Goal: Task Accomplishment & Management: Complete application form

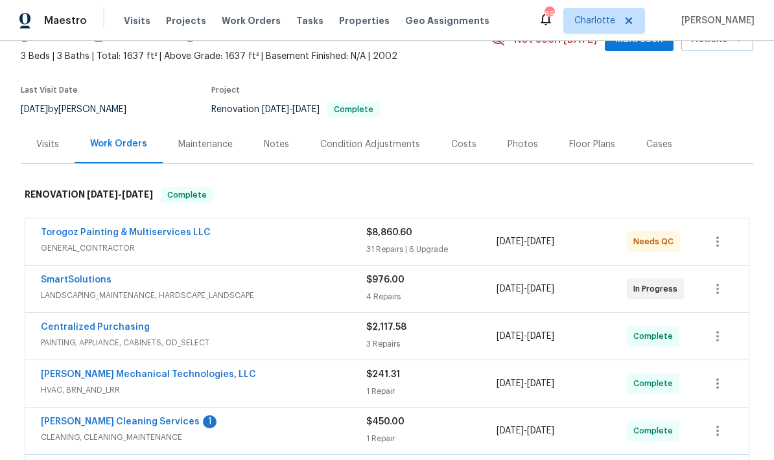
scroll to position [72, 0]
click at [308, 241] on span "GENERAL_CONTRACTOR" at bounding box center [203, 247] width 325 height 13
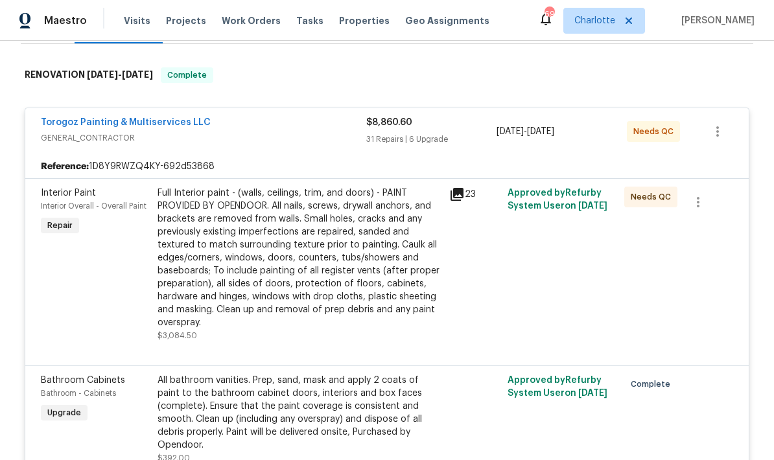
scroll to position [189, 0]
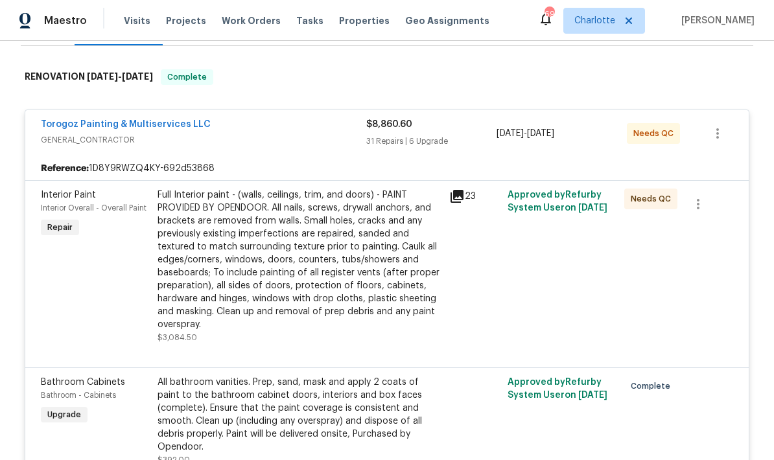
click at [339, 262] on div "Full Interior paint - (walls, ceilings, trim, and doors) - PAINT PROVIDED BY OP…" at bounding box center [300, 260] width 284 height 143
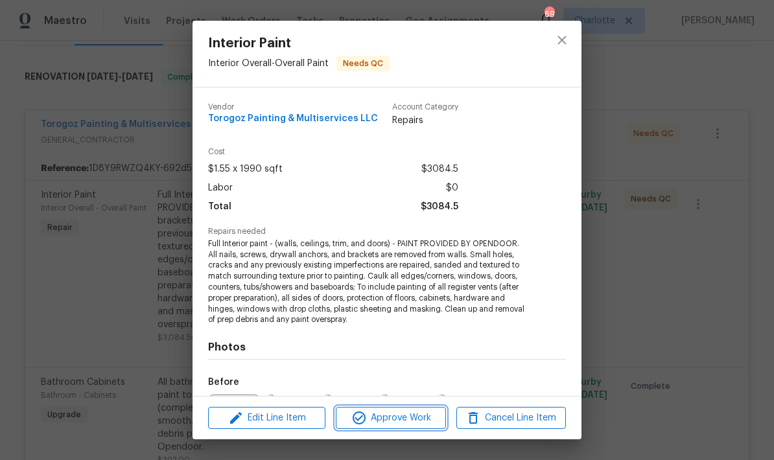
click at [375, 425] on span "Approve Work" at bounding box center [391, 418] width 102 height 16
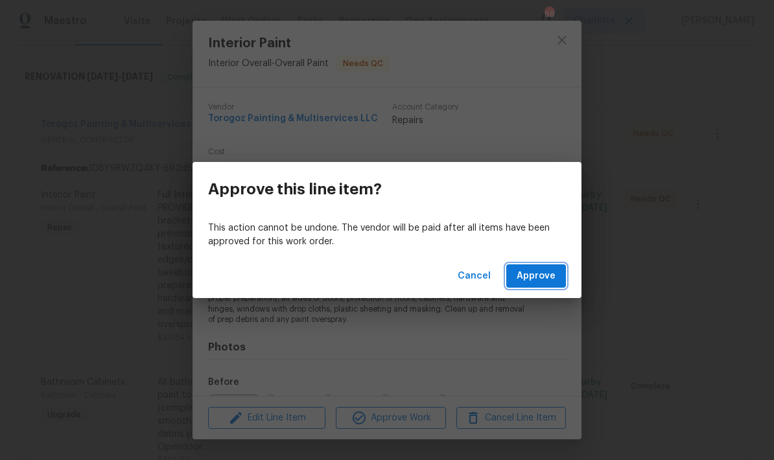
click at [550, 279] on span "Approve" at bounding box center [536, 276] width 39 height 16
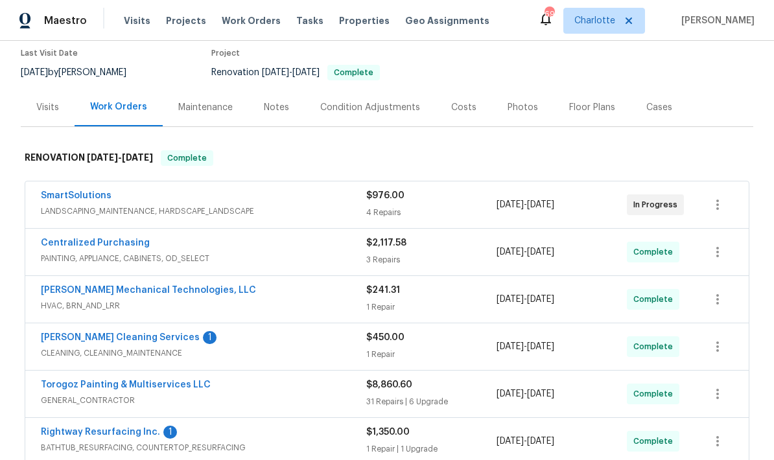
scroll to position [116, 0]
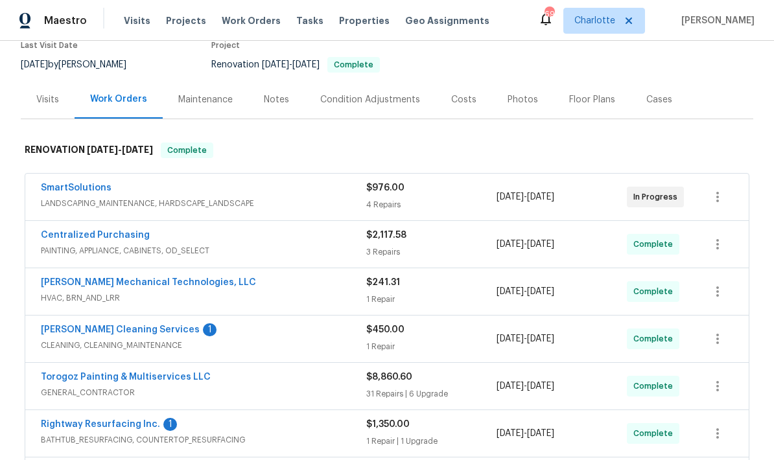
click at [176, 183] on div "SmartSolutions" at bounding box center [203, 190] width 325 height 16
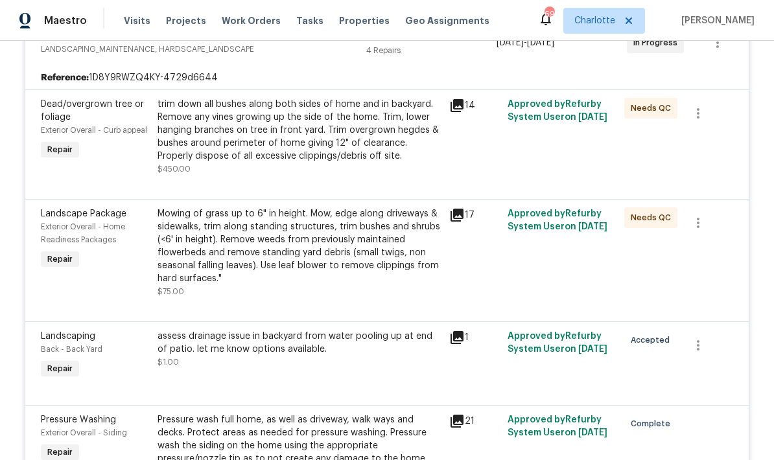
scroll to position [274, 0]
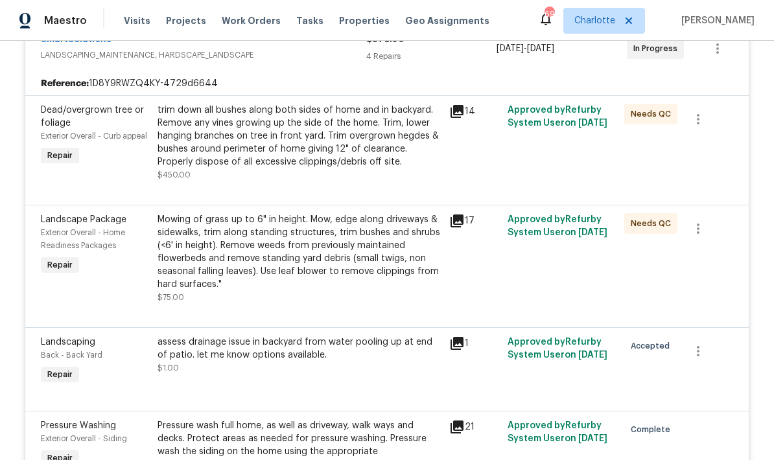
click at [357, 157] on div "trim down all bushes along both sides of home and in backyard. Remove any vines…" at bounding box center [300, 136] width 284 height 65
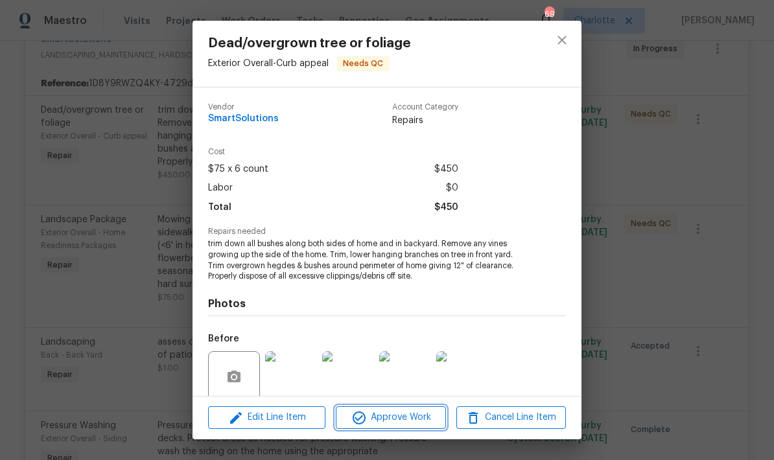
click at [395, 423] on span "Approve Work" at bounding box center [391, 418] width 102 height 16
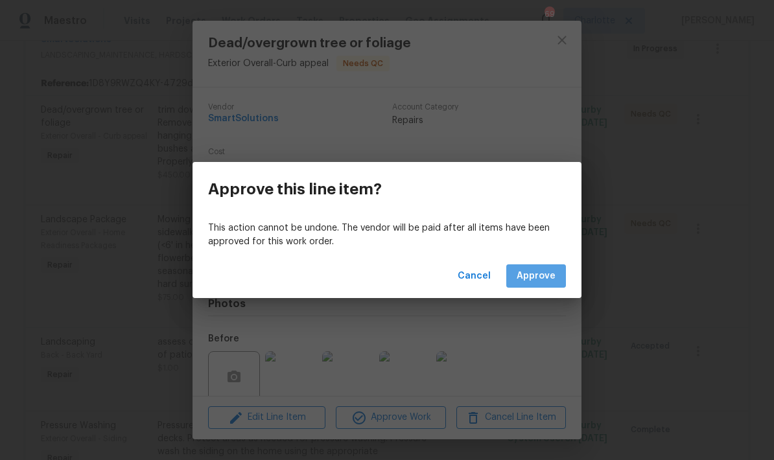
click at [543, 281] on span "Approve" at bounding box center [536, 276] width 39 height 16
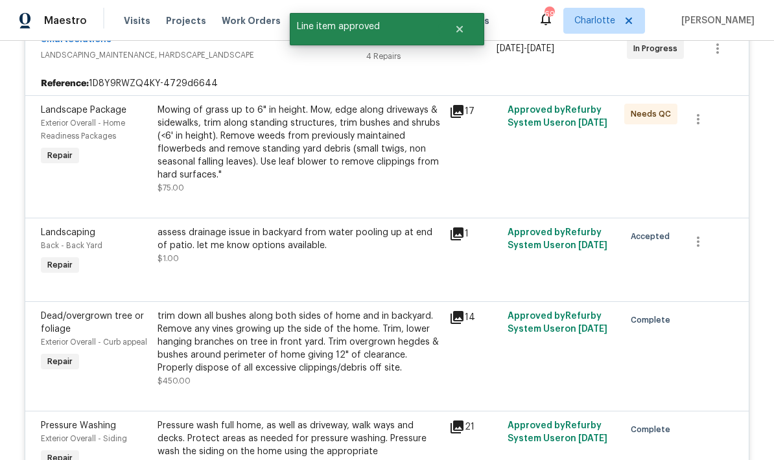
click at [405, 173] on div "Mowing of grass up to 6" in height. Mow, edge along driveways & sidewalks, trim…" at bounding box center [300, 143] width 284 height 78
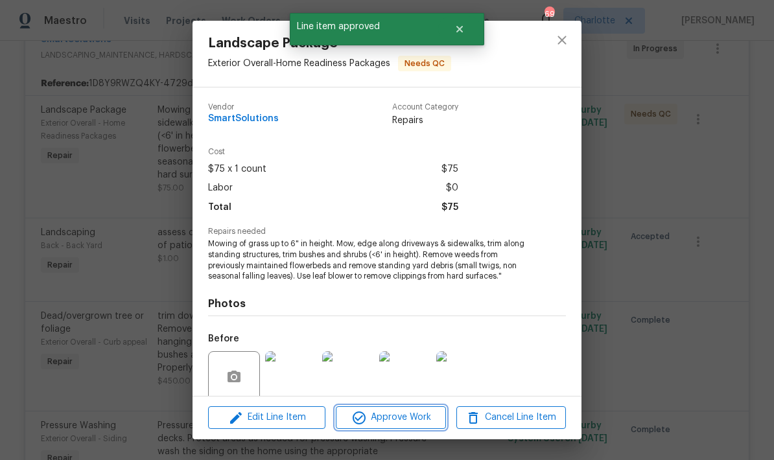
click at [419, 421] on span "Approve Work" at bounding box center [391, 418] width 102 height 16
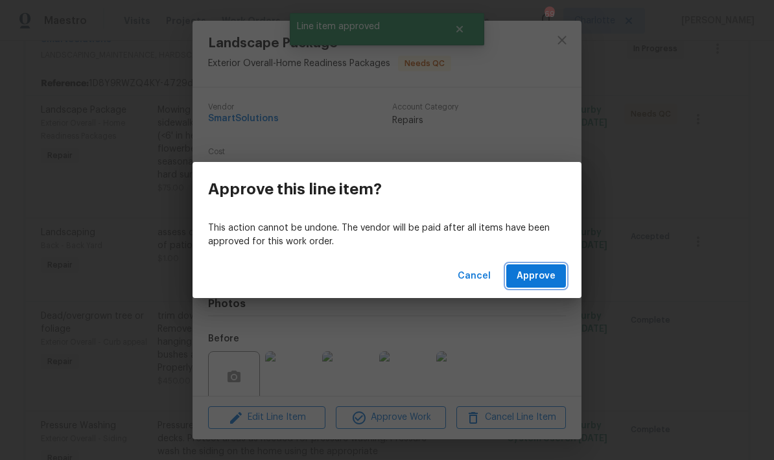
click at [541, 279] on span "Approve" at bounding box center [536, 276] width 39 height 16
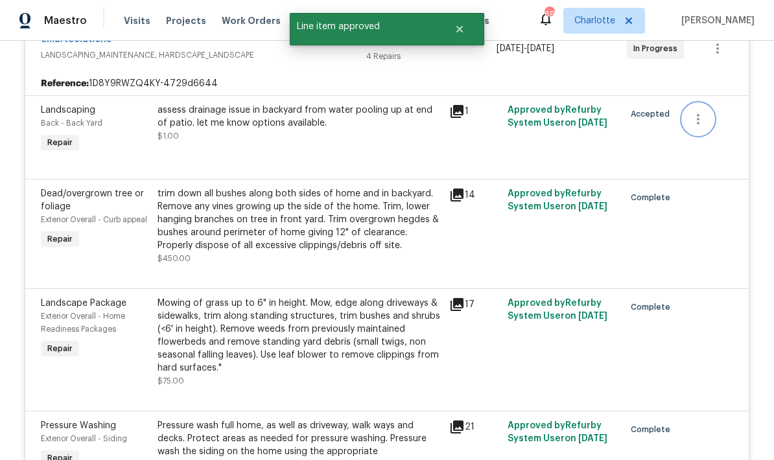
click at [694, 123] on icon "button" at bounding box center [698, 119] width 16 height 16
click at [707, 121] on li "Cancel" at bounding box center [708, 119] width 50 height 21
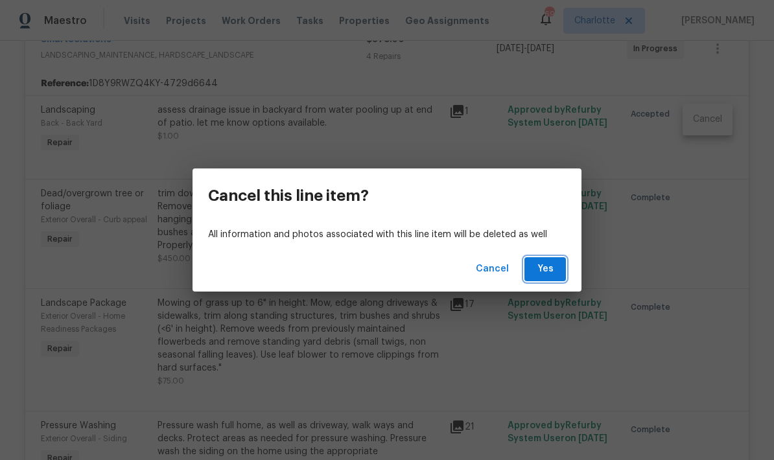
click at [548, 276] on span "Yes" at bounding box center [545, 269] width 21 height 16
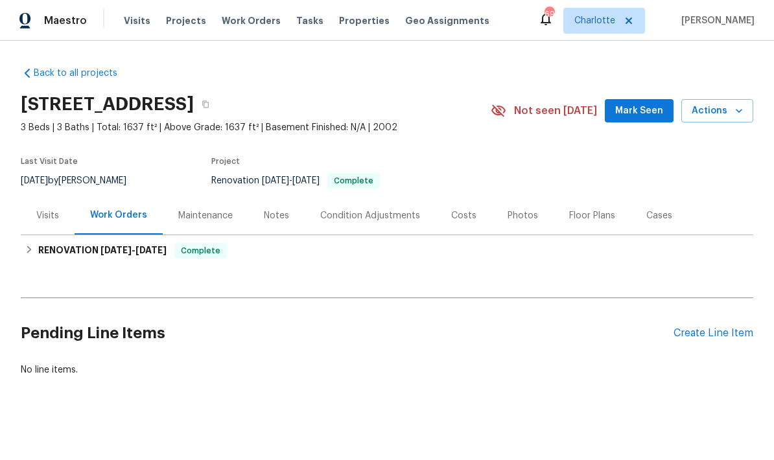
scroll to position [4, 0]
click at [712, 329] on div "Create Line Item" at bounding box center [714, 333] width 80 height 12
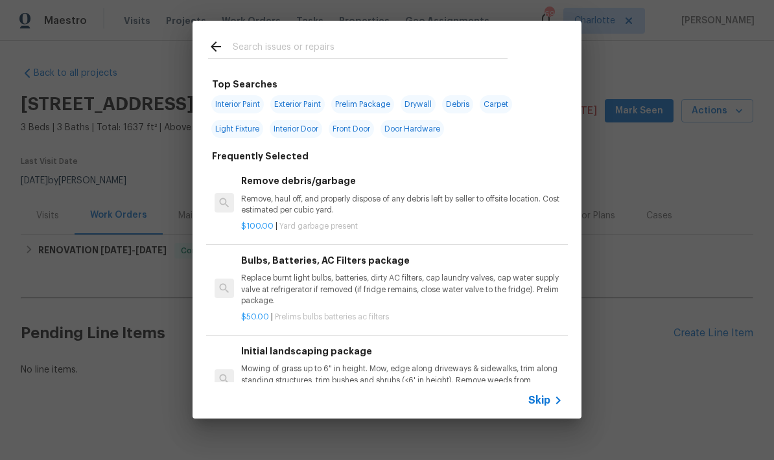
click at [438, 34] on div at bounding box center [358, 46] width 331 height 51
click at [372, 39] on input "text" at bounding box center [370, 48] width 275 height 19
type input "Paint"
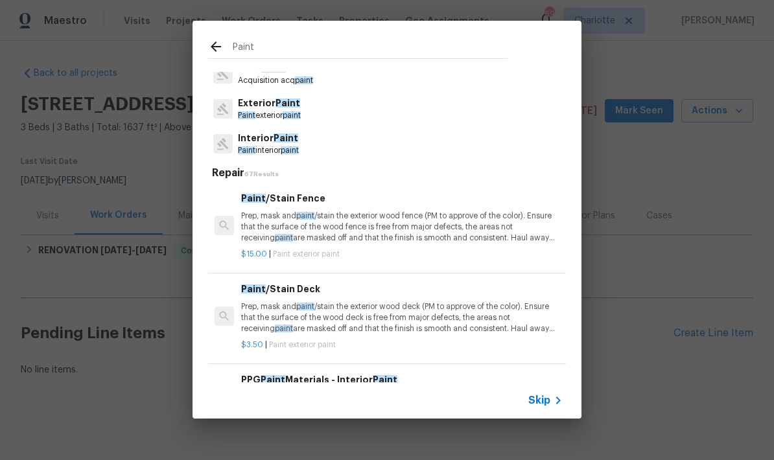
scroll to position [40, 0]
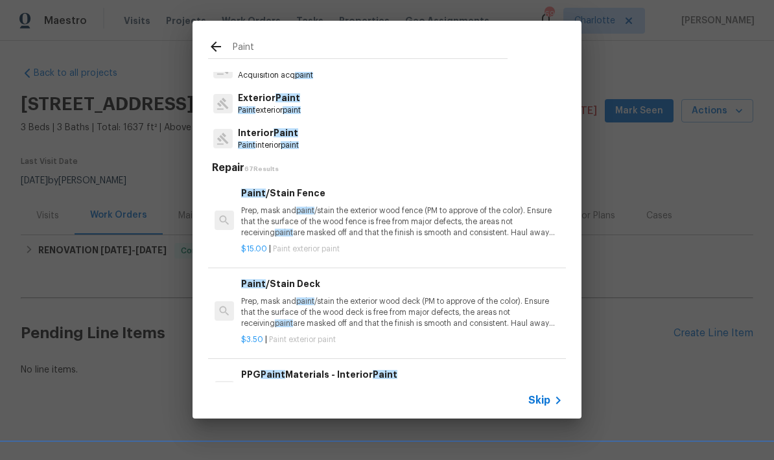
click at [258, 98] on p "Exterior Paint" at bounding box center [269, 98] width 63 height 14
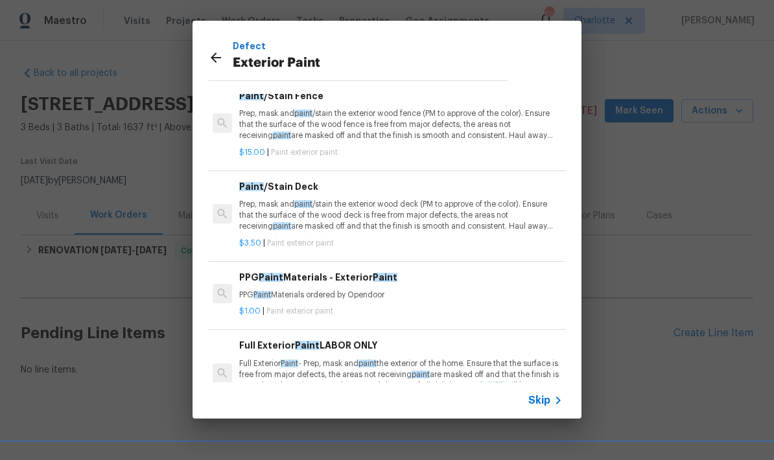
scroll to position [0, 2]
click at [464, 218] on p "Prep, mask and paint /stain the exterior wood deck (PM to approve of the color)…" at bounding box center [400, 215] width 322 height 33
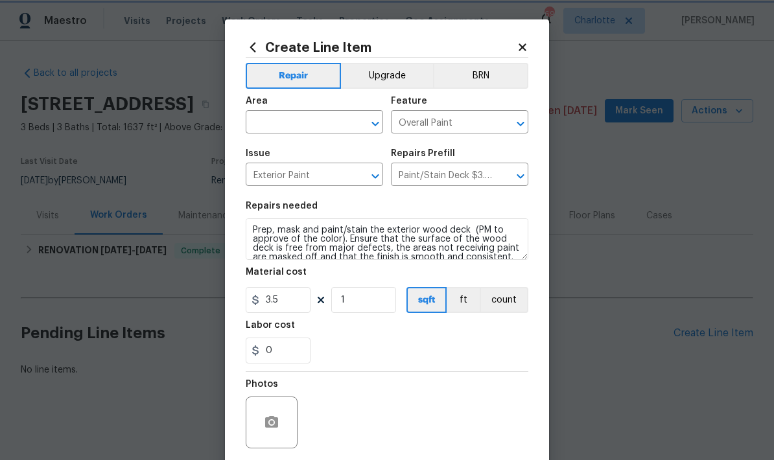
scroll to position [0, 0]
click at [369, 313] on input "1" at bounding box center [363, 300] width 65 height 26
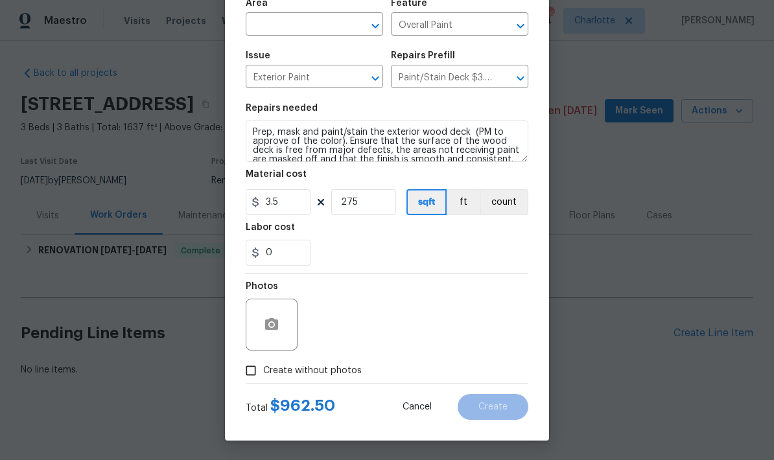
scroll to position [100, 0]
click at [384, 209] on input "275" at bounding box center [363, 202] width 65 height 26
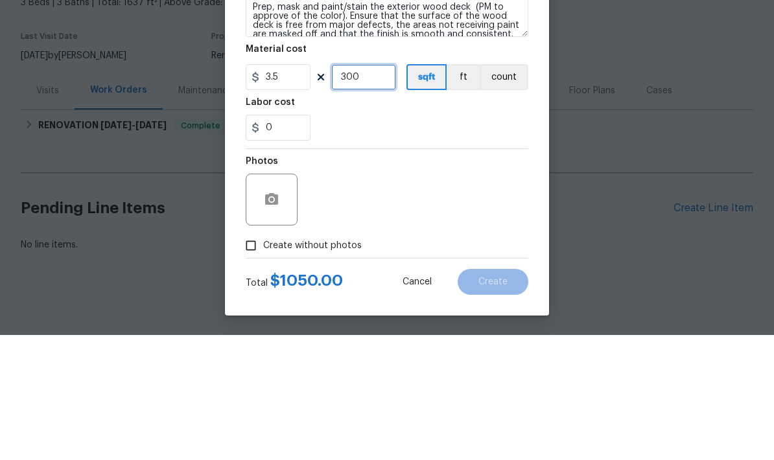
type input "300"
click at [486, 223] on div "Labor cost" at bounding box center [387, 231] width 283 height 17
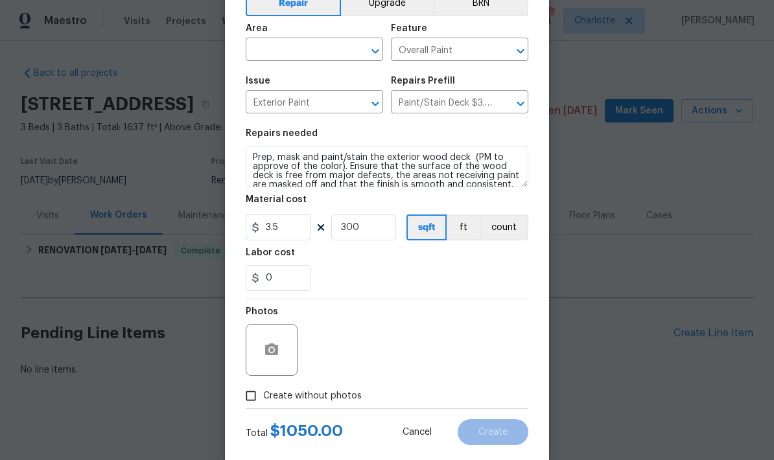
scroll to position [23, 0]
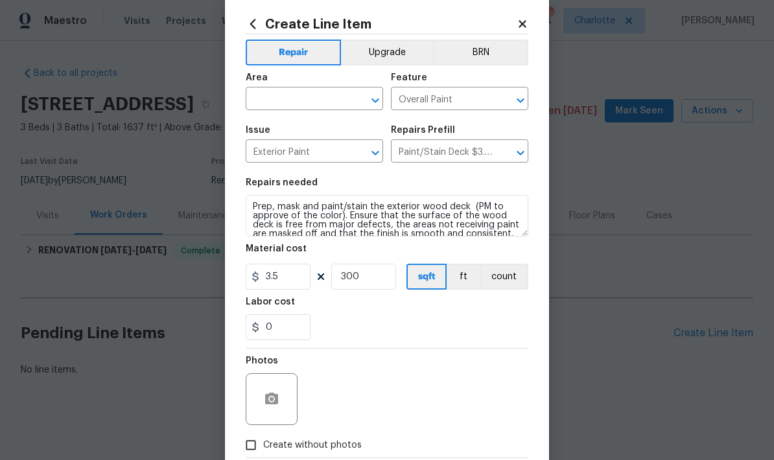
click at [336, 101] on input "text" at bounding box center [296, 100] width 101 height 20
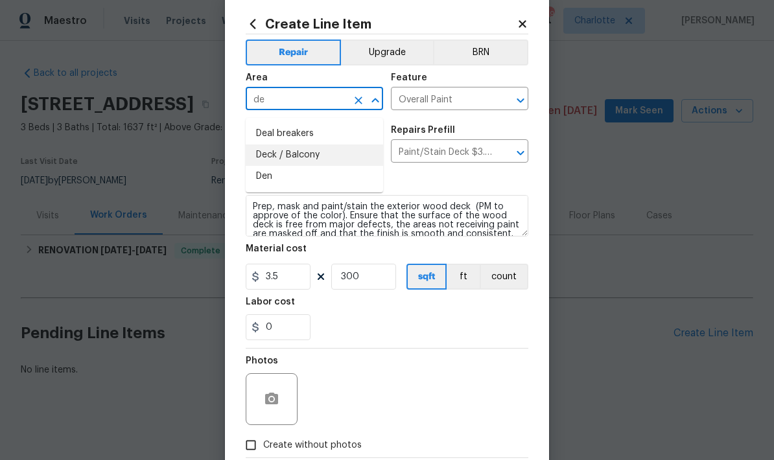
click at [342, 152] on li "Deck / Balcony" at bounding box center [314, 155] width 137 height 21
type input "Deck / Balcony"
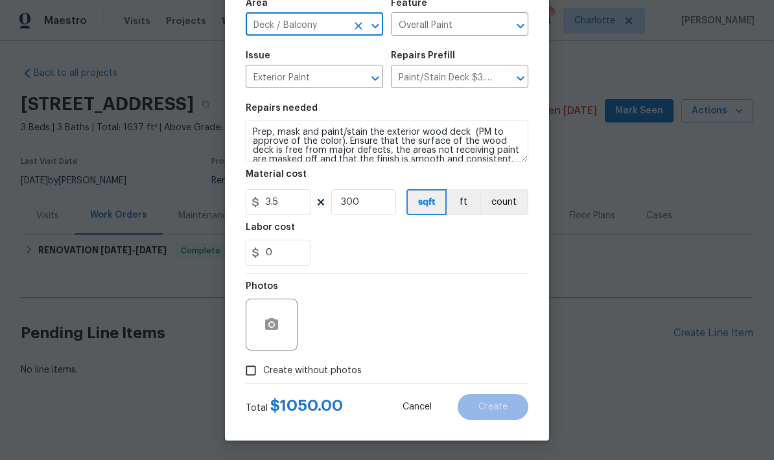
scroll to position [100, 0]
click at [274, 329] on icon "button" at bounding box center [271, 324] width 13 height 12
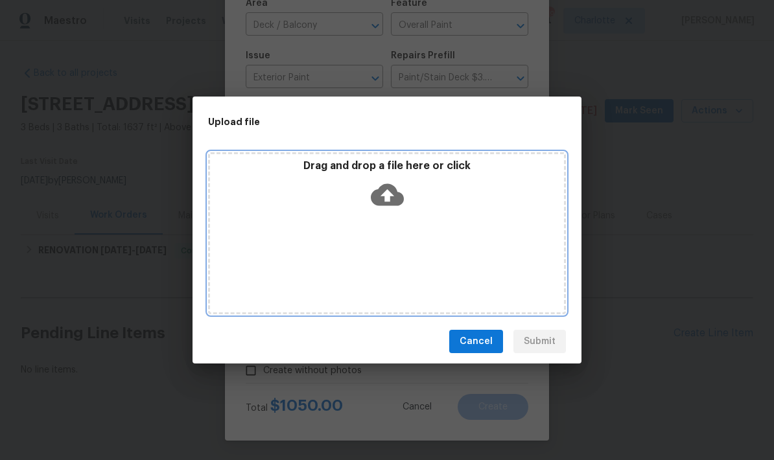
click at [407, 187] on div "Drag and drop a file here or click" at bounding box center [387, 187] width 354 height 56
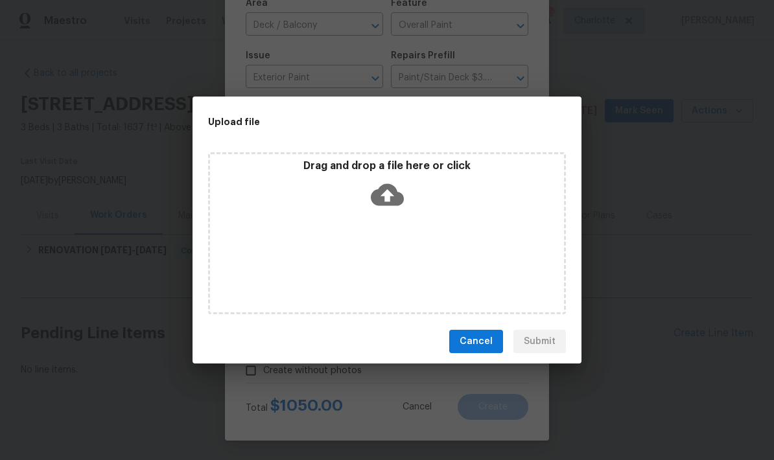
click at [422, 436] on div "Upload file Drag and drop a file here or click Cancel Submit" at bounding box center [387, 230] width 774 height 460
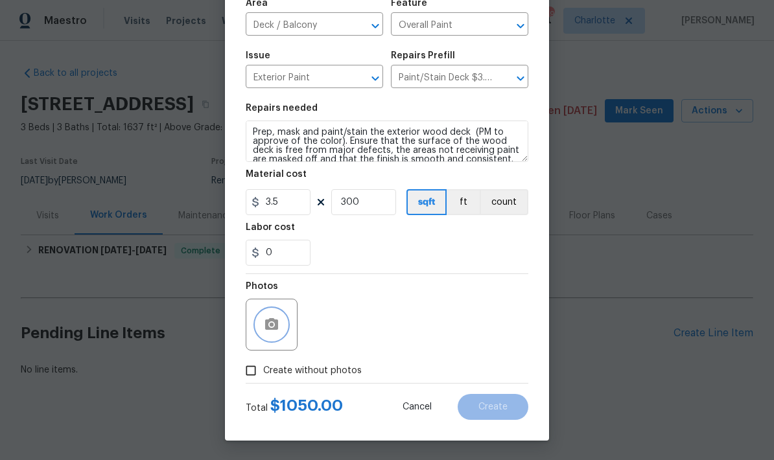
click at [279, 329] on button "button" at bounding box center [271, 324] width 31 height 31
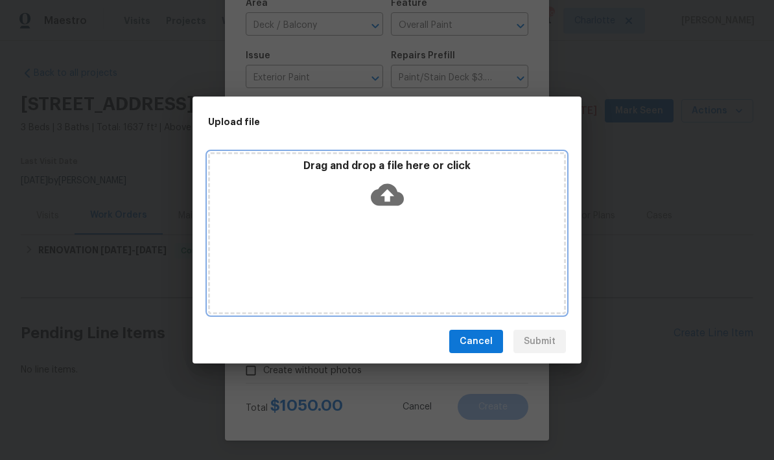
click at [379, 206] on icon at bounding box center [387, 194] width 33 height 33
click at [395, 196] on icon at bounding box center [387, 195] width 33 height 22
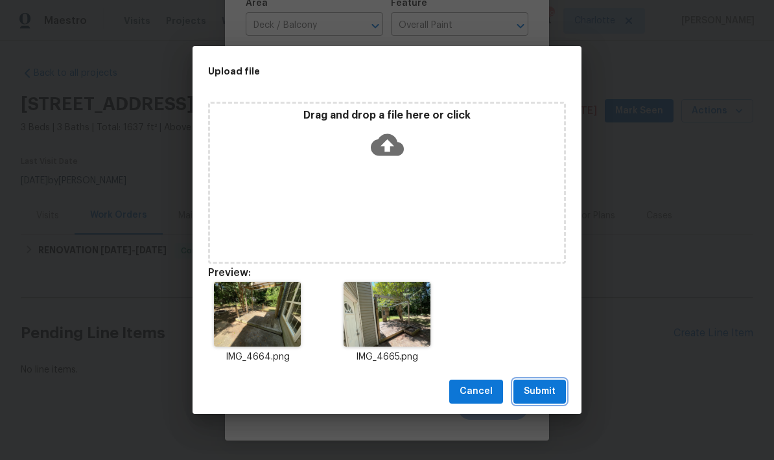
click at [549, 390] on span "Submit" at bounding box center [540, 392] width 32 height 16
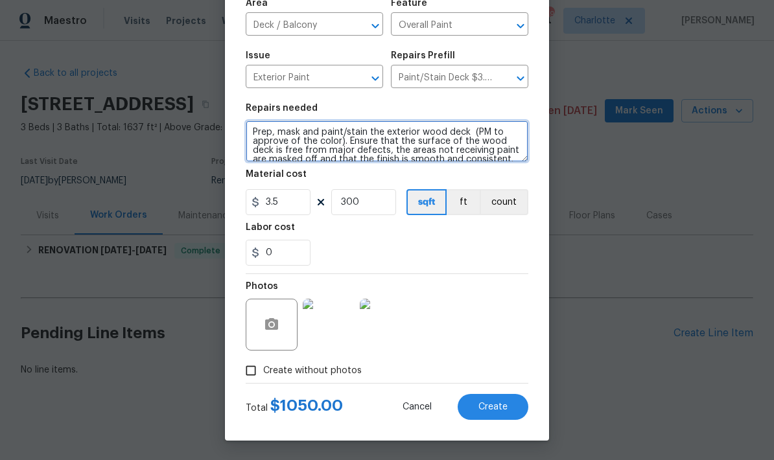
click at [333, 137] on textarea "Prep, mask and paint/stain the exterior wood deck (PM to approve of the color).…" at bounding box center [387, 141] width 283 height 41
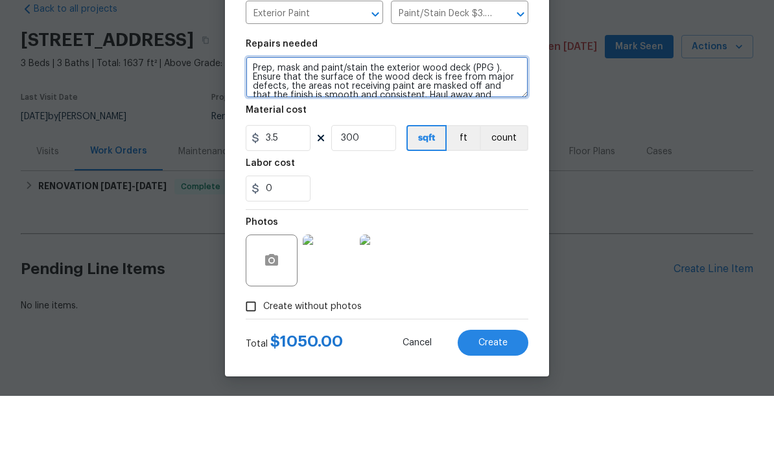
paste textarea "Hickory SOL-214"
click at [247, 121] on textarea "Prep, mask and paint/stain the exterior wood deck (PPG Hickory SOL-214). Ensure…" at bounding box center [387, 141] width 283 height 41
click at [251, 121] on textarea "Prep, mask and paint/stain the exterior wood deck (PPG Hickory SOL-214). Ensure…" at bounding box center [387, 141] width 283 height 41
type textarea "ALL SURFACES Prep, mask and paint/stain the exterior wood deck (PPG Hickory SOL…"
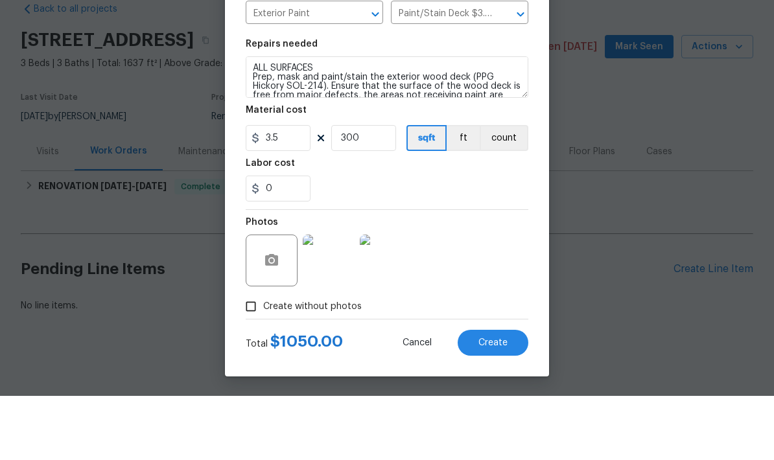
click at [517, 104] on div "Repairs needed" at bounding box center [387, 112] width 283 height 17
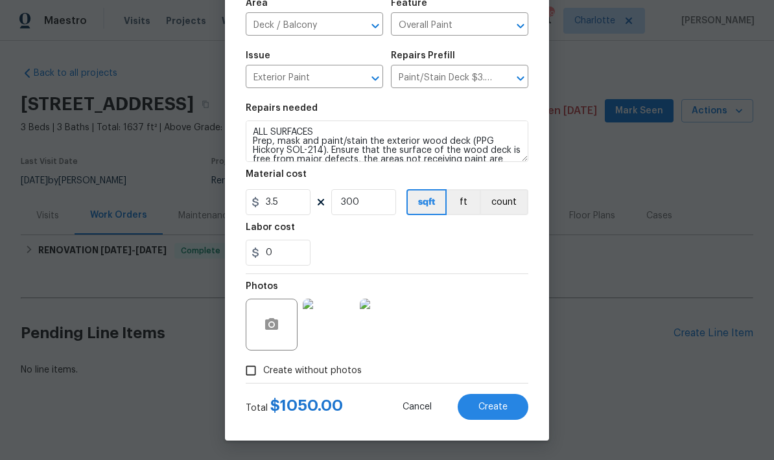
scroll to position [0, 0]
click at [494, 406] on span "Create" at bounding box center [492, 408] width 29 height 10
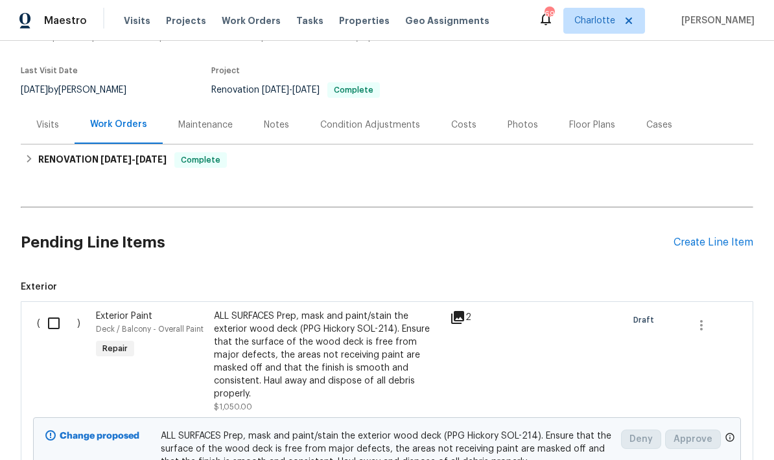
scroll to position [91, 0]
click at [723, 236] on div "Create Line Item" at bounding box center [714, 242] width 80 height 12
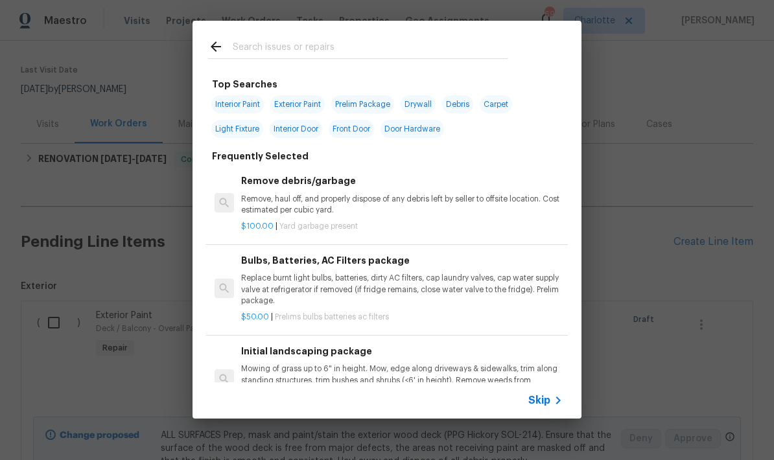
click at [361, 40] on input "text" at bounding box center [370, 48] width 275 height 19
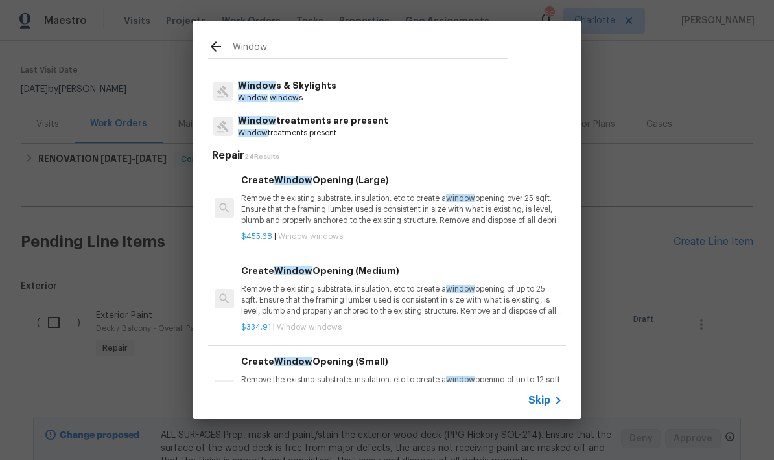
scroll to position [20, 0]
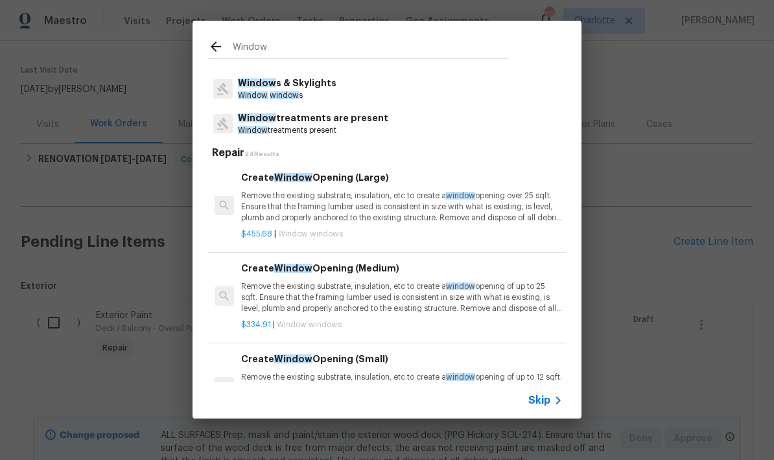
type input "Window"
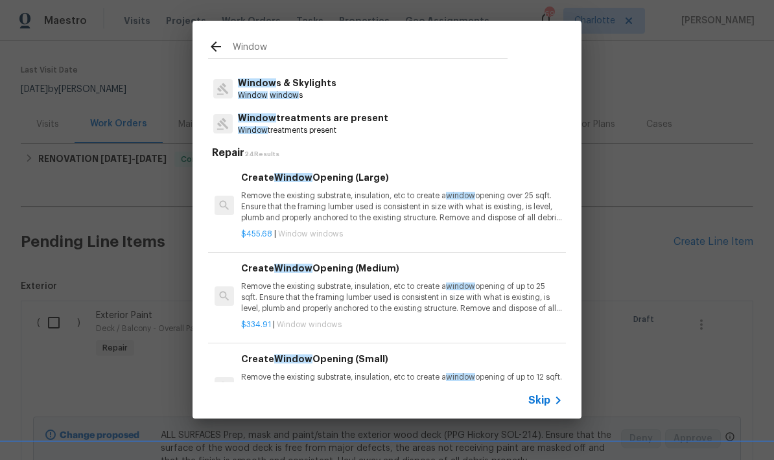
click at [357, 88] on div "Window s & Skylights Window window s" at bounding box center [387, 88] width 358 height 35
click at [328, 92] on p "Window window s" at bounding box center [287, 95] width 99 height 11
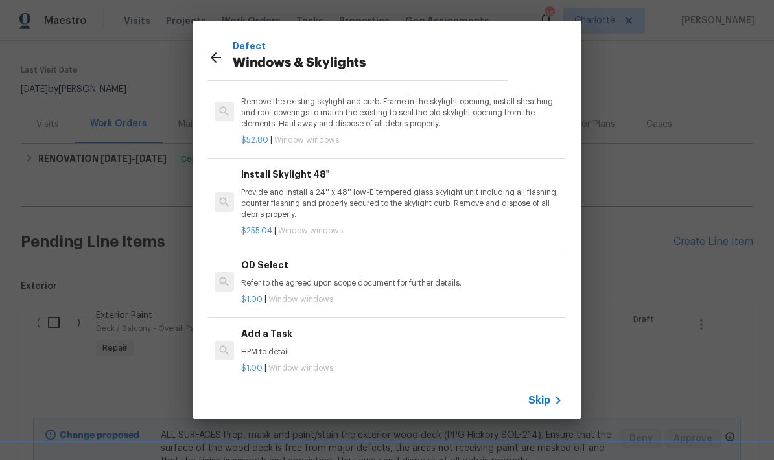
scroll to position [65, 0]
click at [329, 347] on p "HPM to detail" at bounding box center [402, 352] width 322 height 11
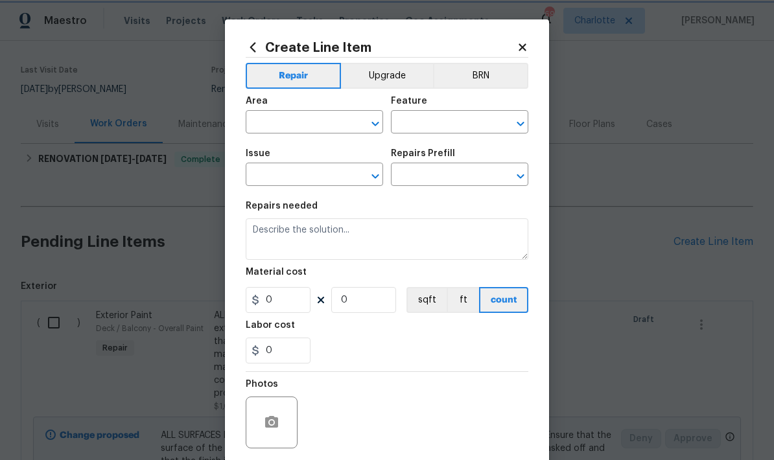
type input "Windows & Skylights"
type input "Add a Task $1.00"
type textarea "HPM to detail"
type input "1"
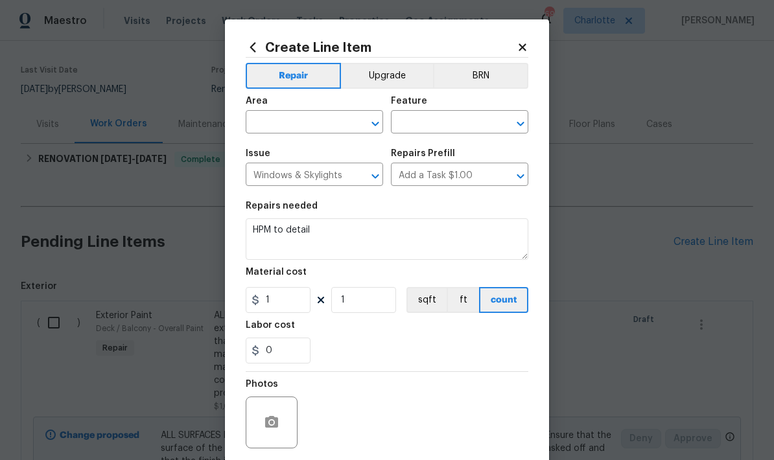
click at [336, 329] on div "Labor cost" at bounding box center [387, 329] width 283 height 17
click at [294, 309] on input "1" at bounding box center [278, 300] width 65 height 26
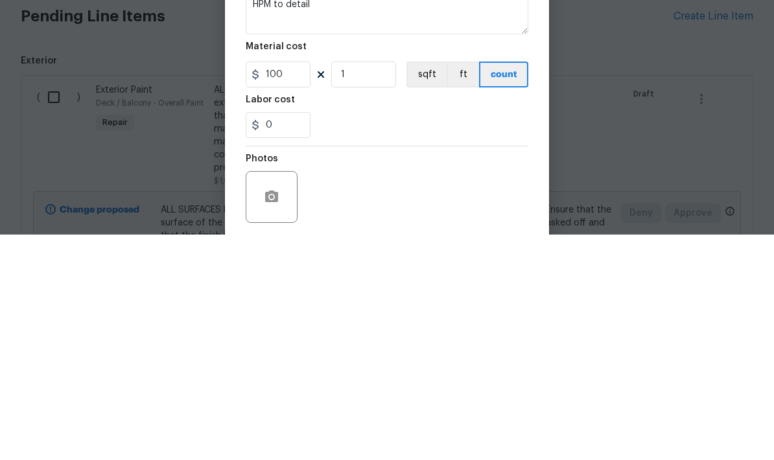
scroll to position [52, 0]
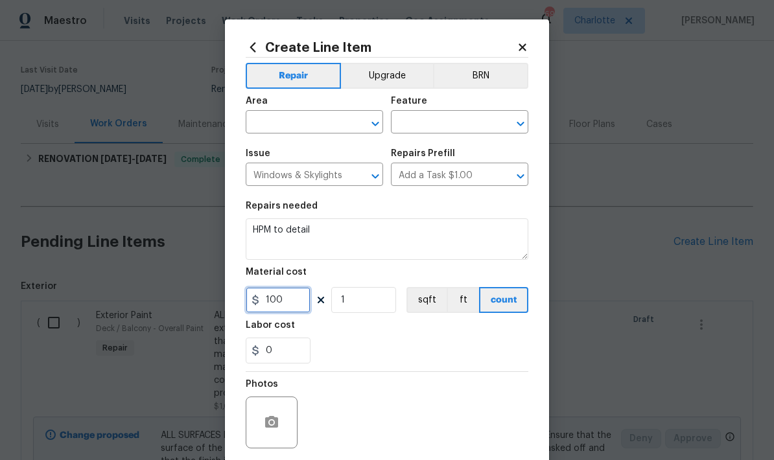
type input "100"
click at [343, 119] on input "text" at bounding box center [296, 123] width 101 height 20
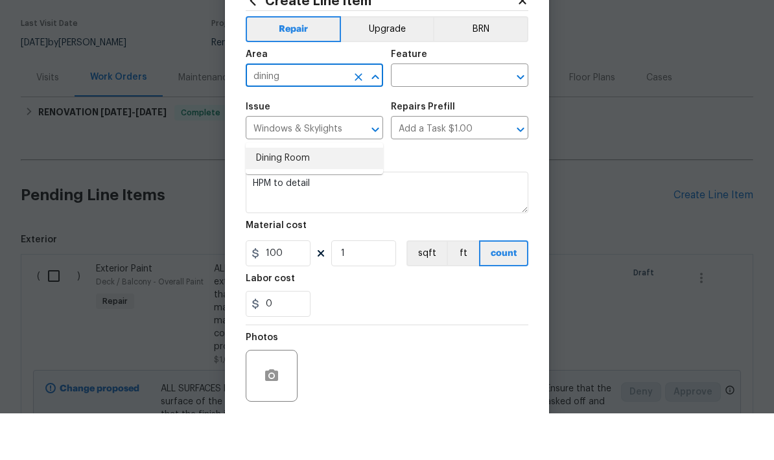
click at [338, 194] on li "Dining Room" at bounding box center [314, 204] width 137 height 21
type input "Dining Room"
click at [472, 113] on input "text" at bounding box center [441, 123] width 101 height 20
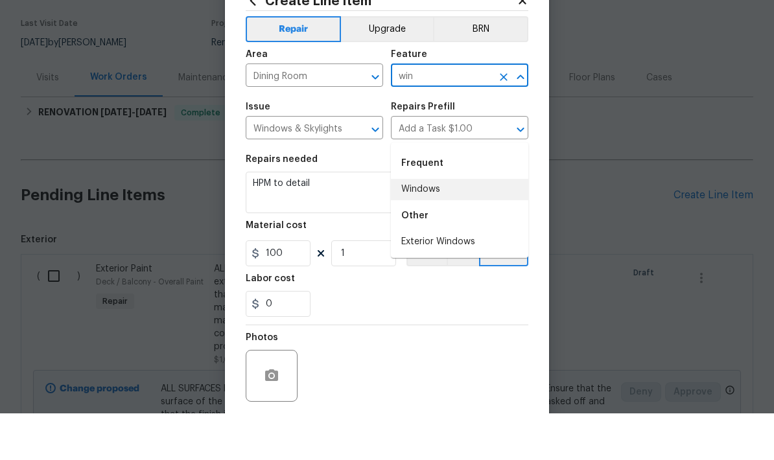
click at [446, 226] on li "Windows" at bounding box center [459, 236] width 137 height 21
type input "Windows"
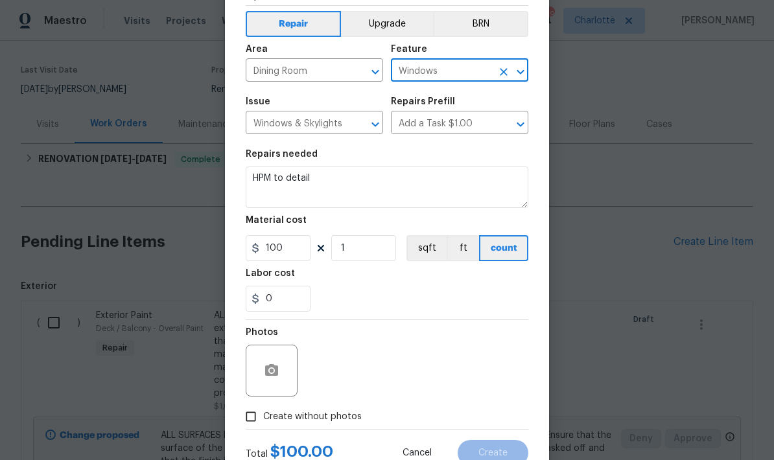
click at [390, 167] on div "Repairs needed" at bounding box center [387, 158] width 283 height 17
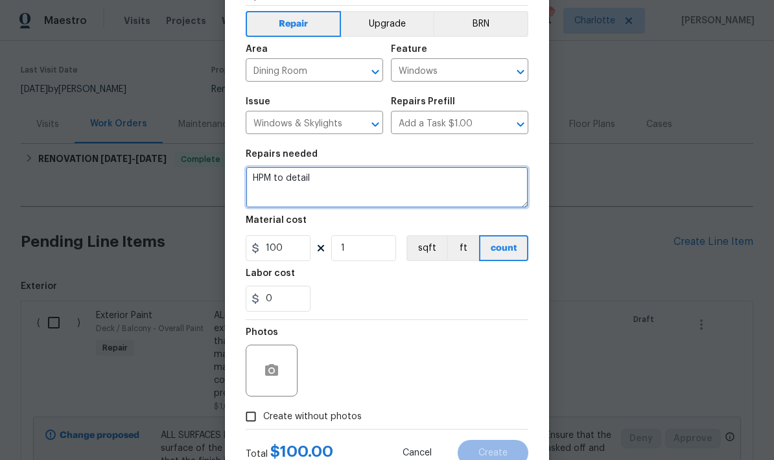
click at [292, 189] on textarea "HPM to detail" at bounding box center [387, 187] width 283 height 41
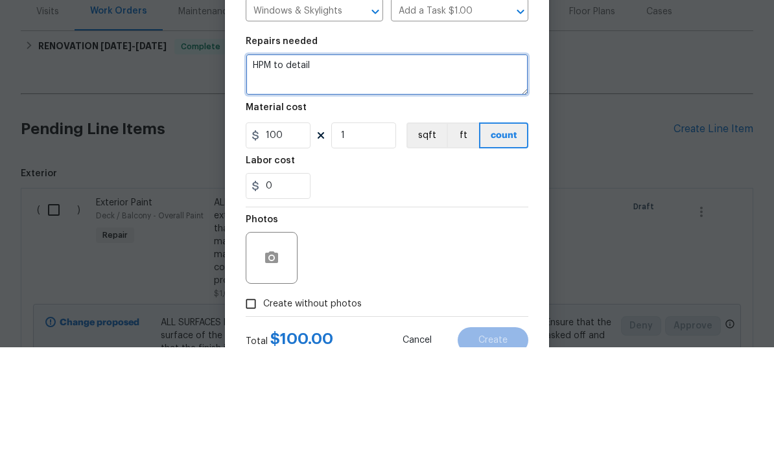
click at [298, 167] on textarea "HPM to detail" at bounding box center [387, 187] width 283 height 41
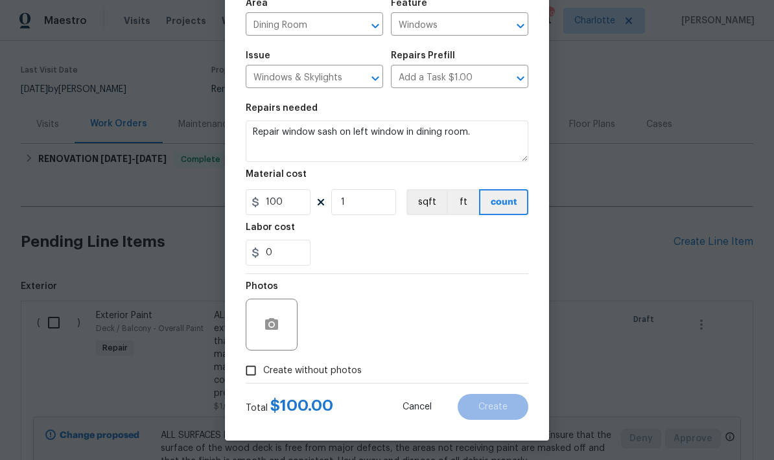
scroll to position [100, 0]
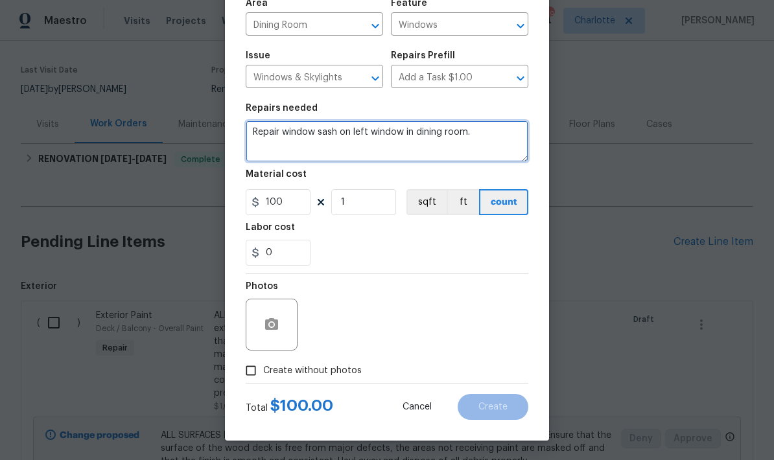
type textarea "Repair window sash on left window in dining room."
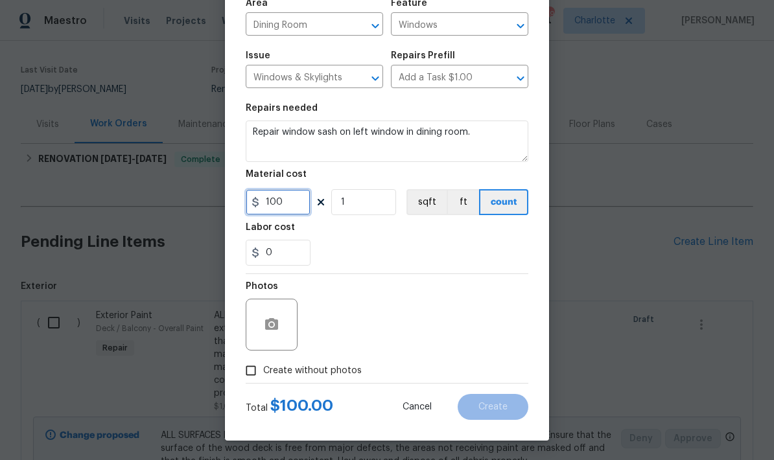
click at [283, 211] on input "100" at bounding box center [278, 202] width 65 height 26
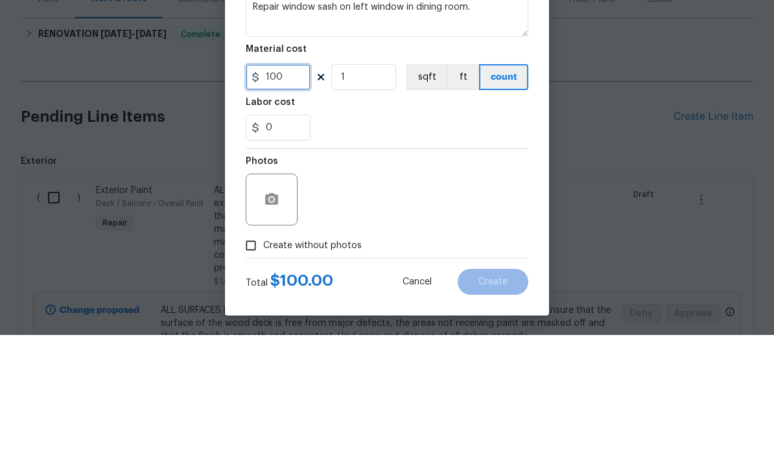
click at [275, 189] on input "100" at bounding box center [278, 202] width 65 height 26
type input "75"
click at [410, 240] on div "0" at bounding box center [387, 253] width 283 height 26
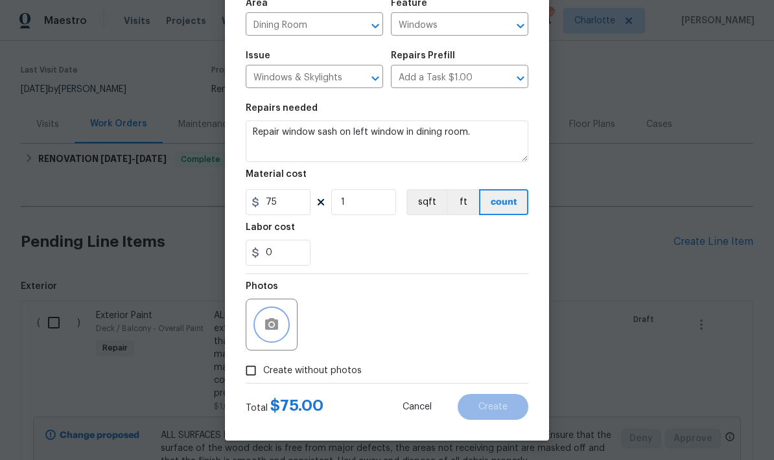
click at [287, 328] on button "button" at bounding box center [271, 324] width 31 height 31
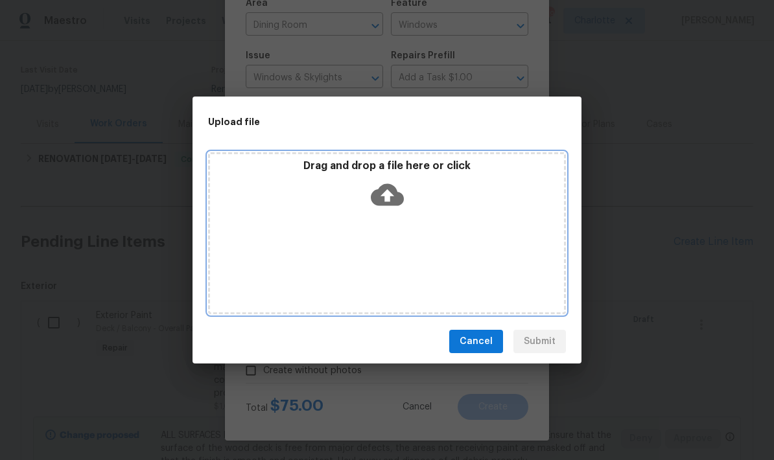
click at [405, 200] on div "Drag and drop a file here or click" at bounding box center [387, 187] width 354 height 56
click at [390, 189] on icon at bounding box center [387, 195] width 33 height 22
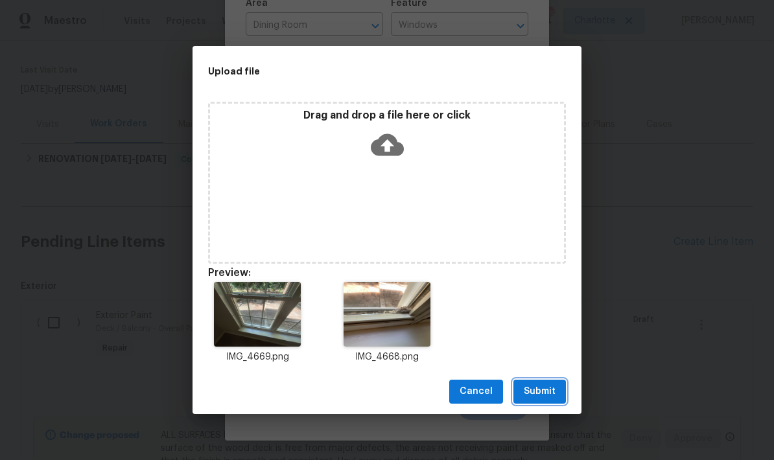
click at [548, 397] on span "Submit" at bounding box center [540, 392] width 32 height 16
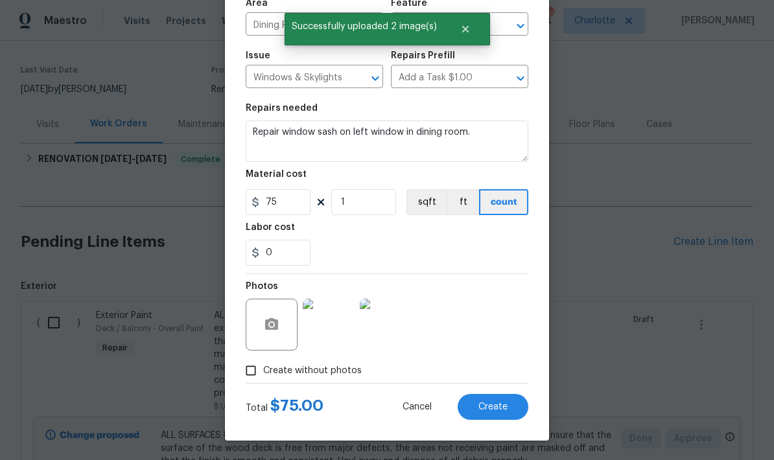
click at [496, 408] on span "Create" at bounding box center [492, 408] width 29 height 10
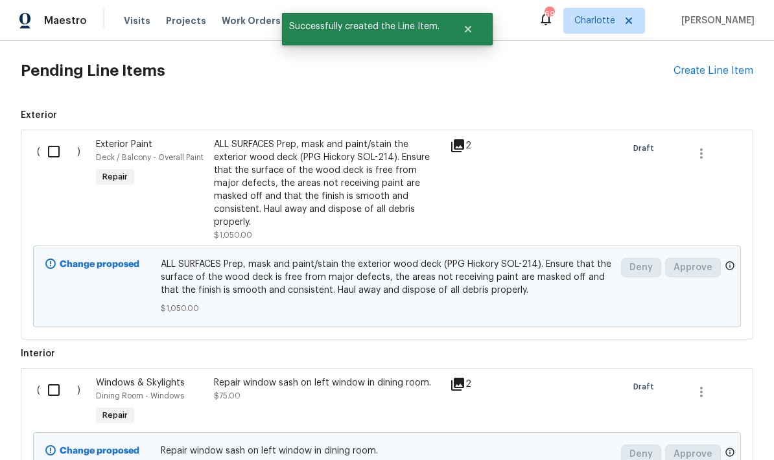
scroll to position [261, 0]
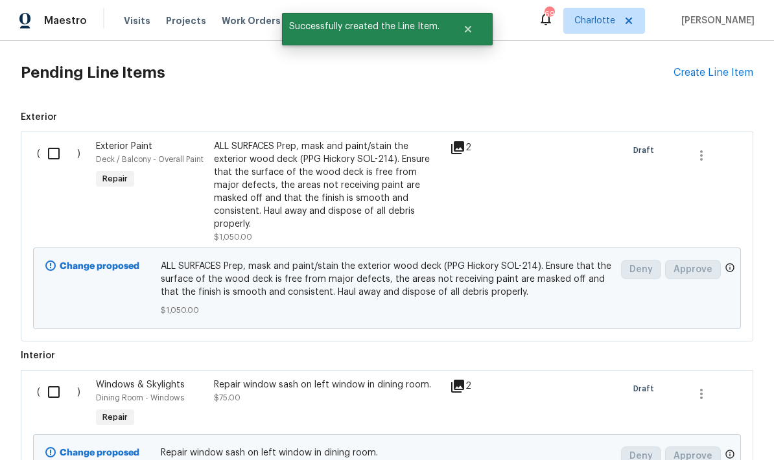
click at [54, 140] on input "checkbox" at bounding box center [58, 153] width 37 height 27
checkbox input "true"
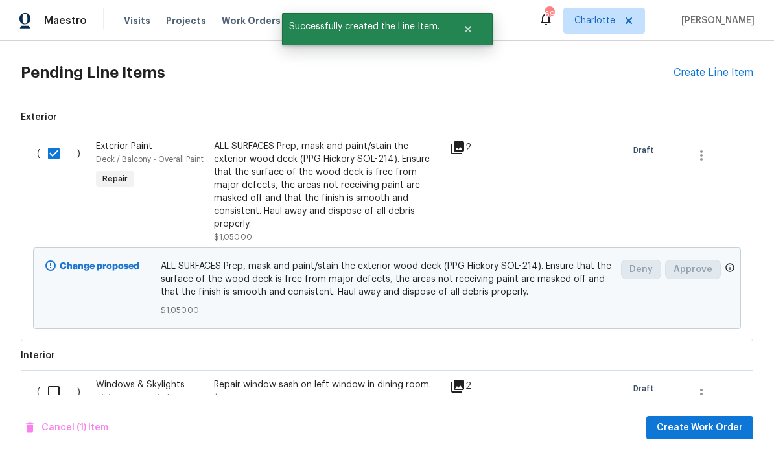
click at [53, 379] on input "checkbox" at bounding box center [58, 392] width 37 height 27
checkbox input "true"
click at [692, 423] on span "Create Work Order" at bounding box center [700, 428] width 86 height 16
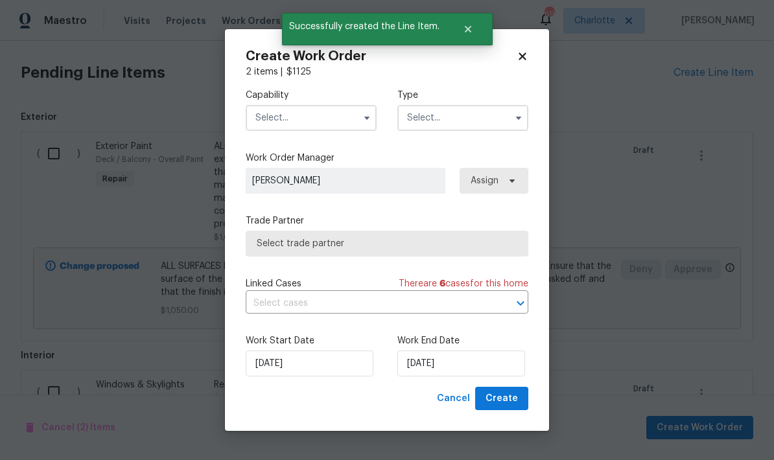
checkbox input "false"
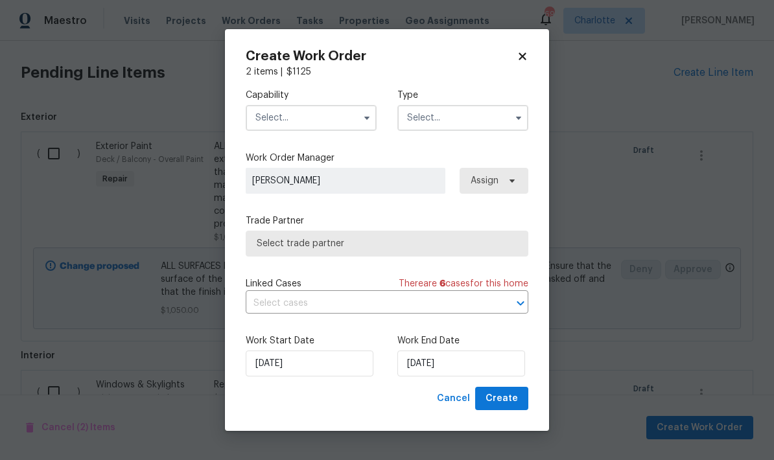
click at [332, 130] on input "text" at bounding box center [311, 118] width 131 height 26
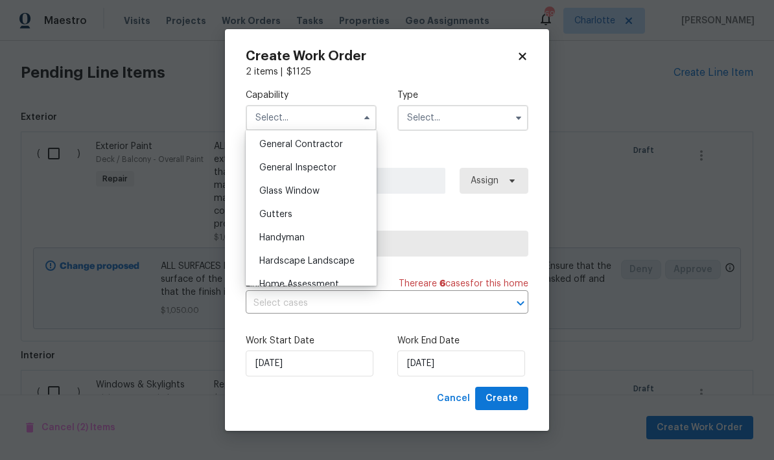
scroll to position [627, 0]
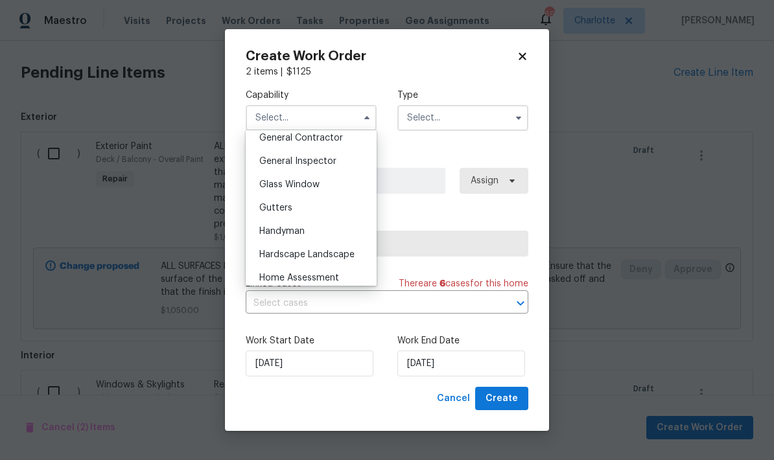
click at [333, 233] on div "Handyman" at bounding box center [311, 231] width 124 height 23
type input "Handyman"
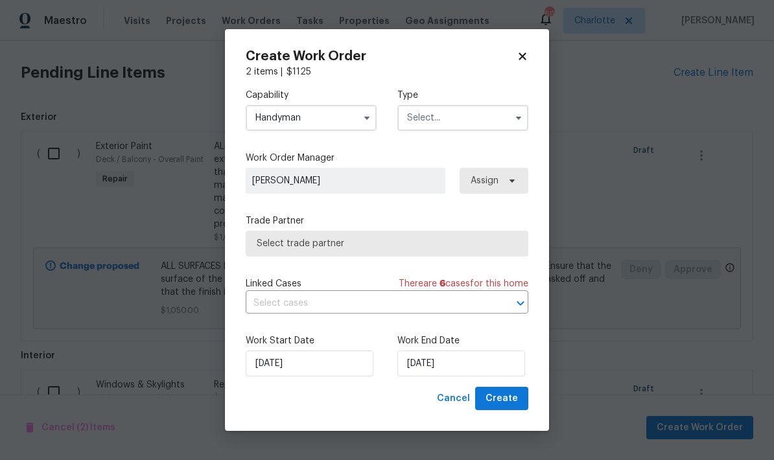
click at [485, 120] on input "text" at bounding box center [462, 118] width 131 height 26
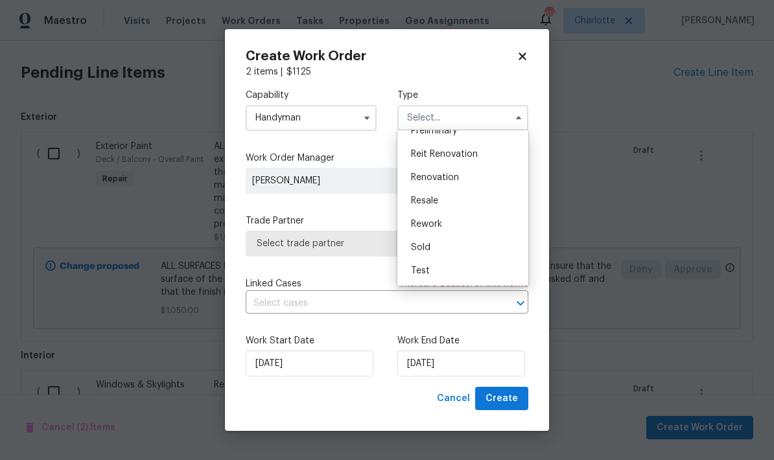
scroll to position [294, 0]
click at [465, 180] on div "Renovation" at bounding box center [463, 177] width 124 height 23
type input "Renovation"
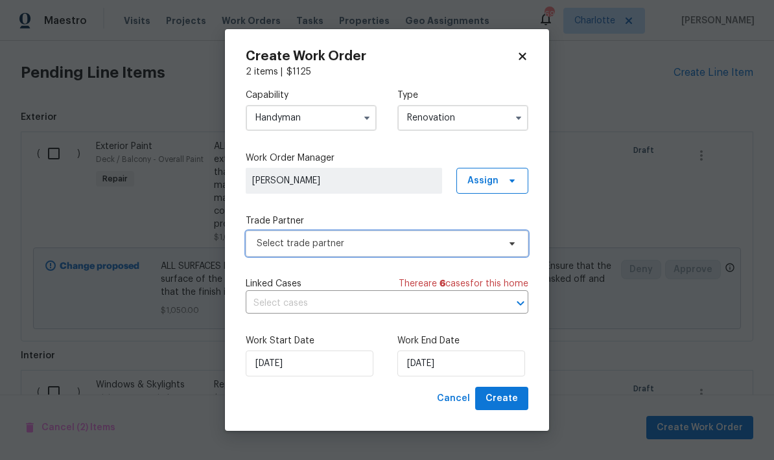
click at [486, 244] on span "Select trade partner" at bounding box center [378, 243] width 242 height 13
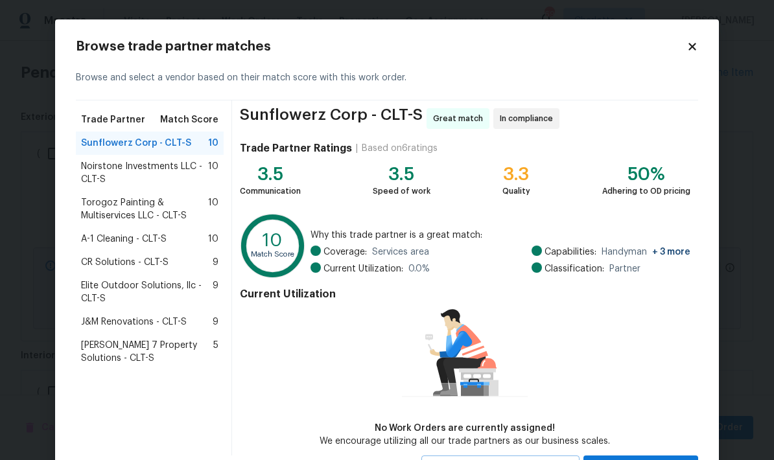
click at [167, 324] on span "J&M Renovations - CLT-S" at bounding box center [134, 322] width 106 height 13
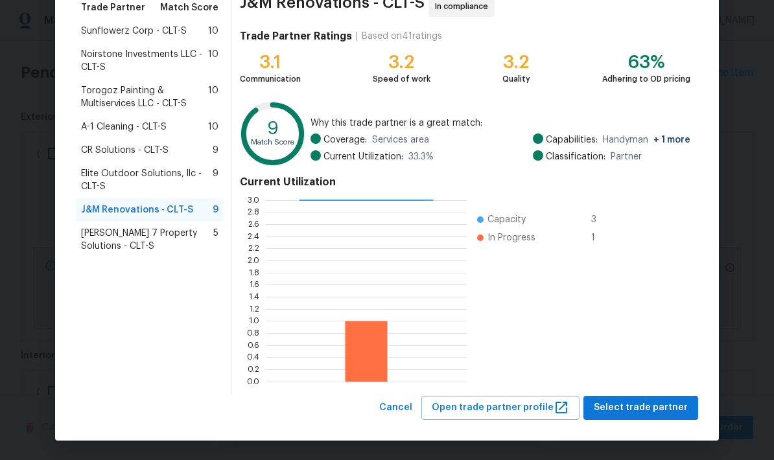
scroll to position [111, 0]
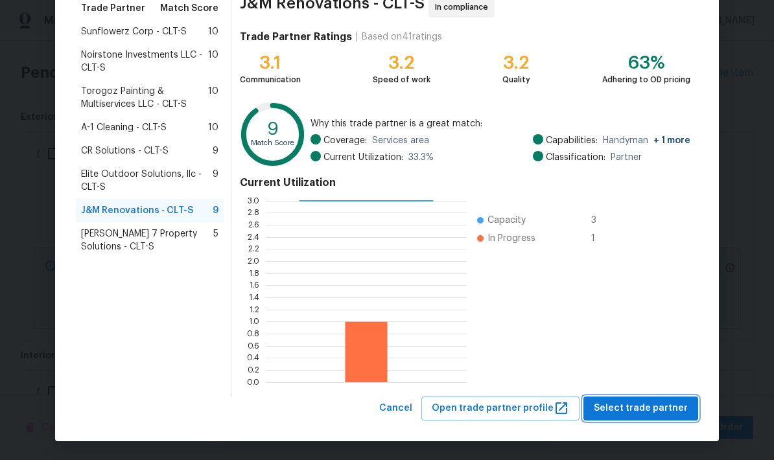
click at [651, 405] on span "Select trade partner" at bounding box center [641, 409] width 94 height 16
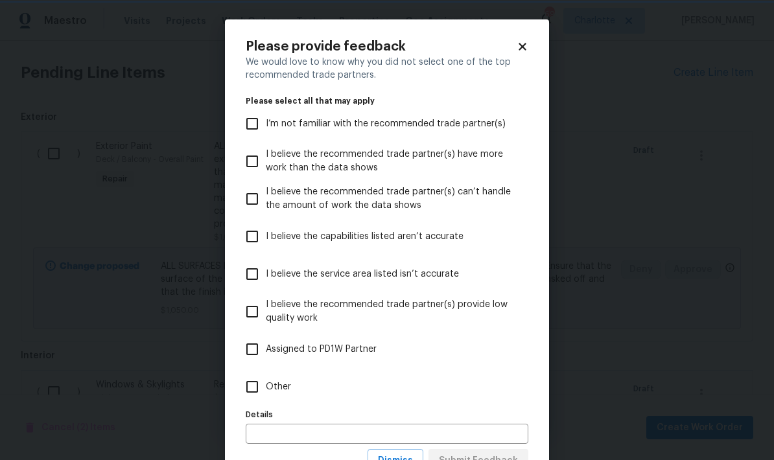
scroll to position [0, 0]
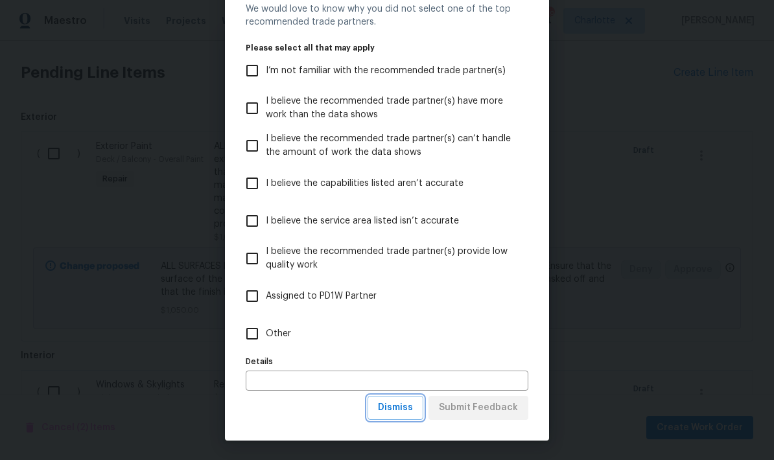
click at [403, 412] on span "Dismiss" at bounding box center [395, 408] width 35 height 16
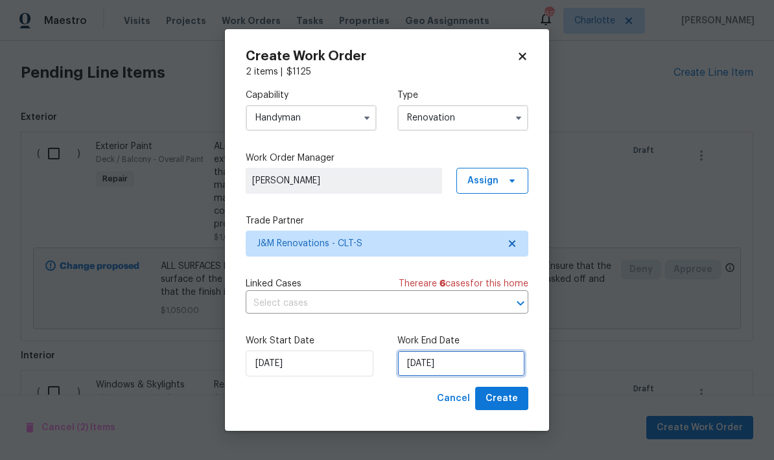
click at [446, 364] on input "[DATE]" at bounding box center [461, 364] width 128 height 26
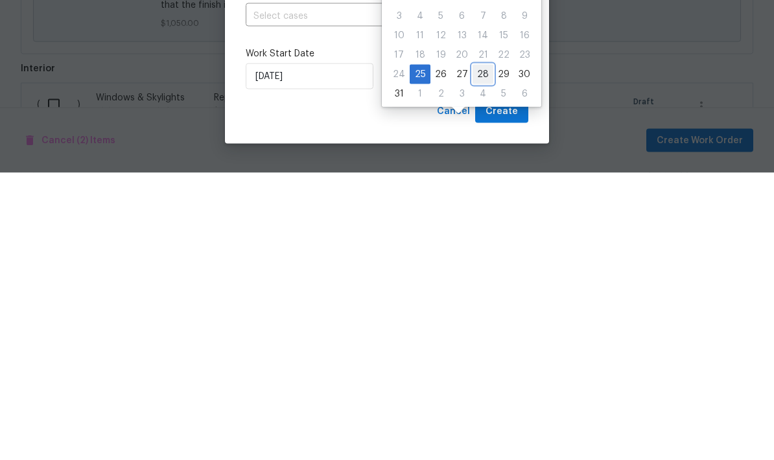
click at [480, 353] on div "28" at bounding box center [483, 362] width 21 height 18
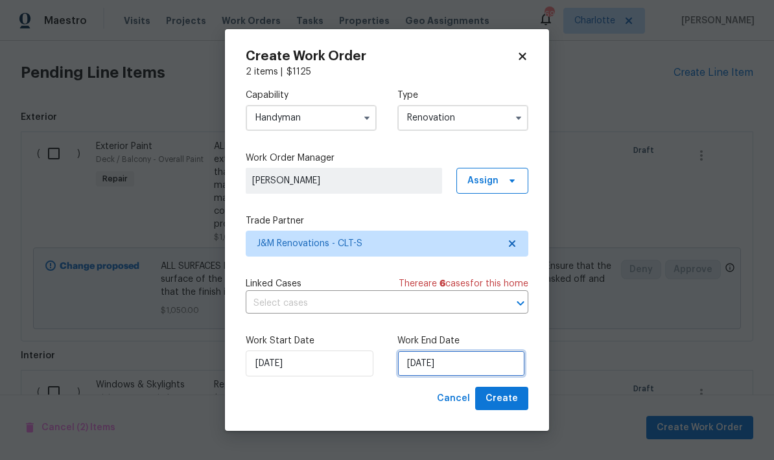
click at [460, 360] on input "8/28/2025" at bounding box center [461, 364] width 128 height 26
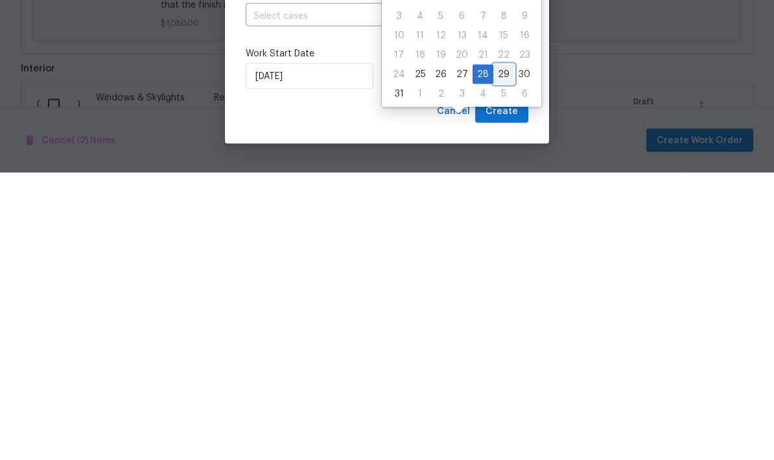
click at [503, 353] on div "29" at bounding box center [503, 362] width 21 height 18
type input "[DATE]"
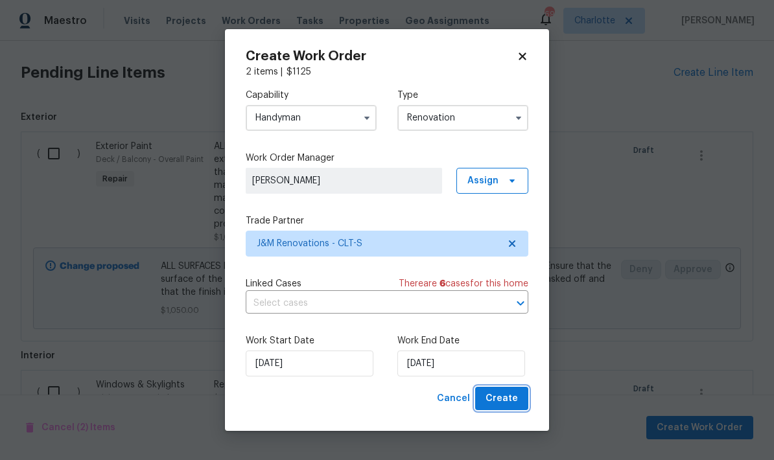
click at [504, 401] on span "Create" at bounding box center [502, 399] width 32 height 16
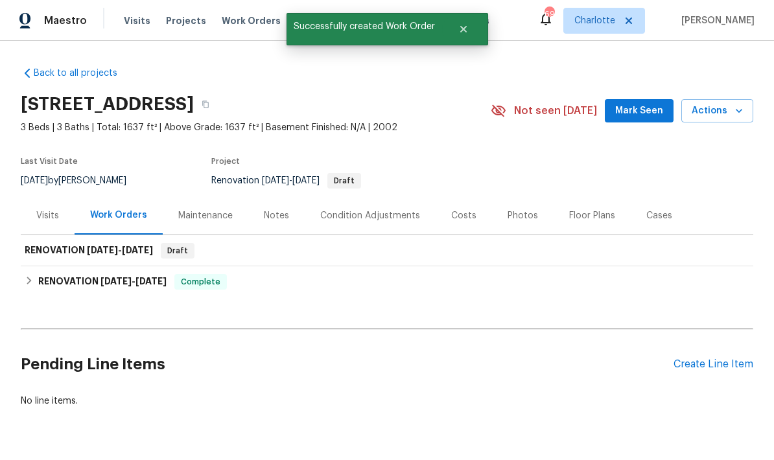
click at [714, 358] on div "Create Line Item" at bounding box center [714, 364] width 80 height 12
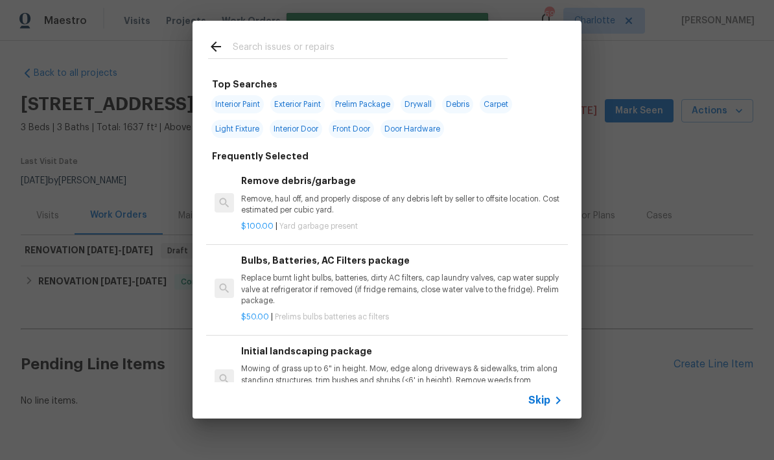
click at [341, 41] on input "text" at bounding box center [370, 48] width 275 height 19
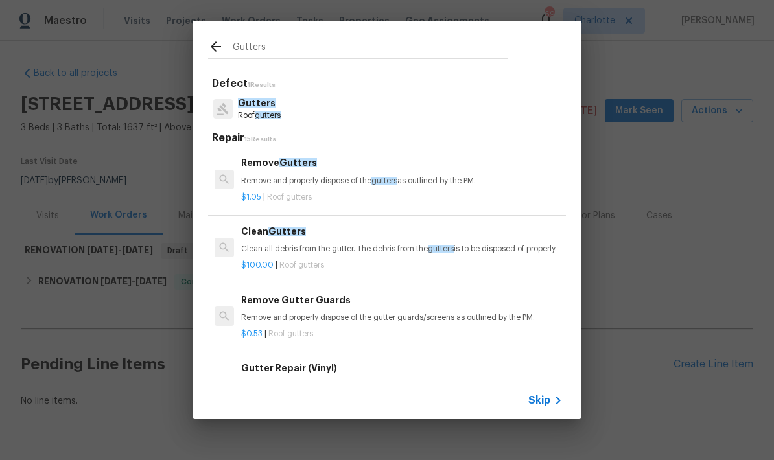
type input "Gutters"
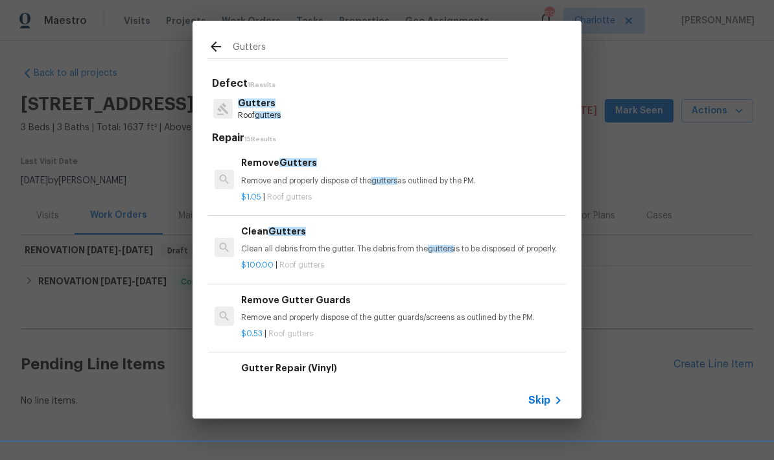
click at [370, 104] on div "Gutters Roof gutters" at bounding box center [387, 108] width 358 height 35
click at [360, 249] on p "Clean all debris from the gutter. The debris from the gutters is to be disposed…" at bounding box center [402, 249] width 322 height 11
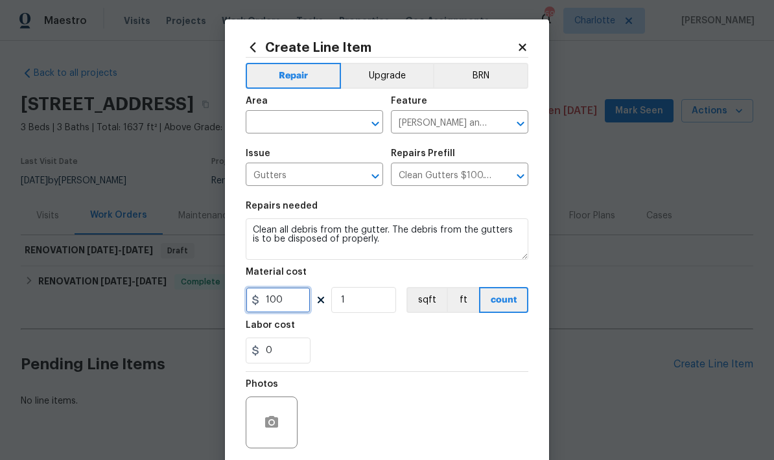
click at [287, 303] on input "100" at bounding box center [278, 300] width 65 height 26
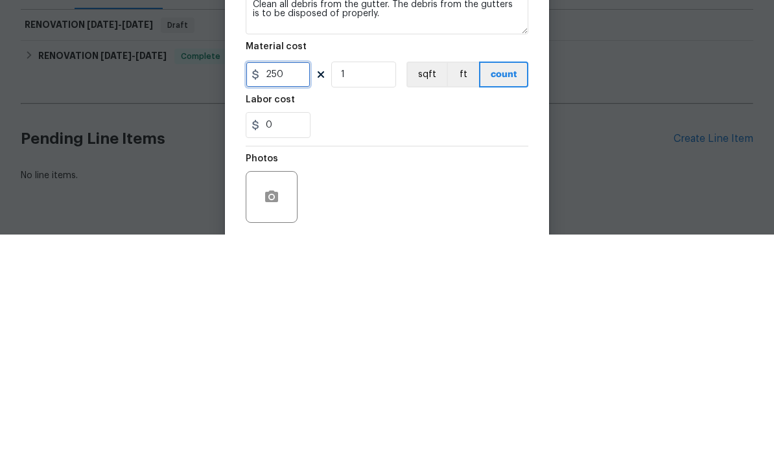
type input "250"
click at [480, 338] on div "0" at bounding box center [387, 351] width 283 height 26
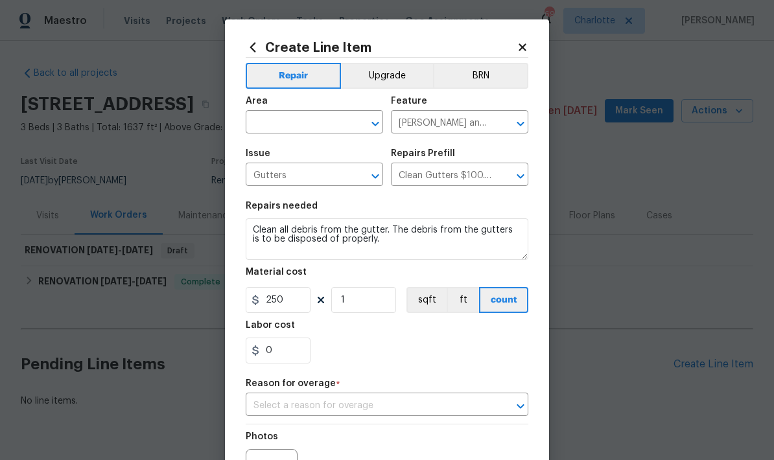
scroll to position [99, 0]
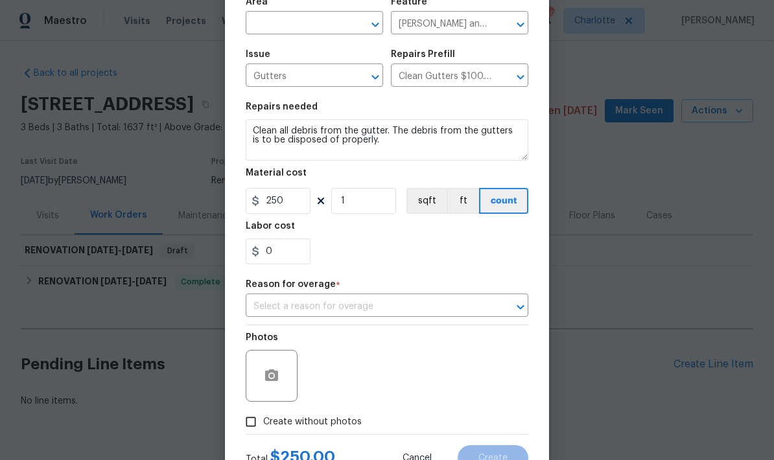
click at [486, 302] on input "text" at bounding box center [369, 307] width 246 height 20
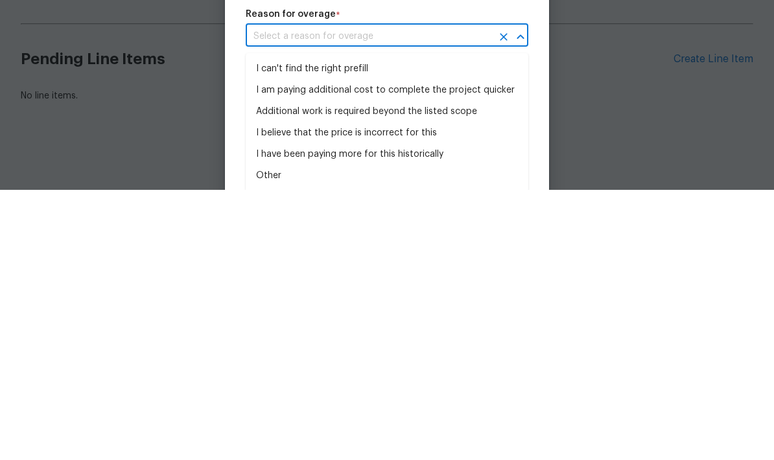
click at [471, 371] on li "Additional work is required beyond the listed scope" at bounding box center [387, 381] width 283 height 21
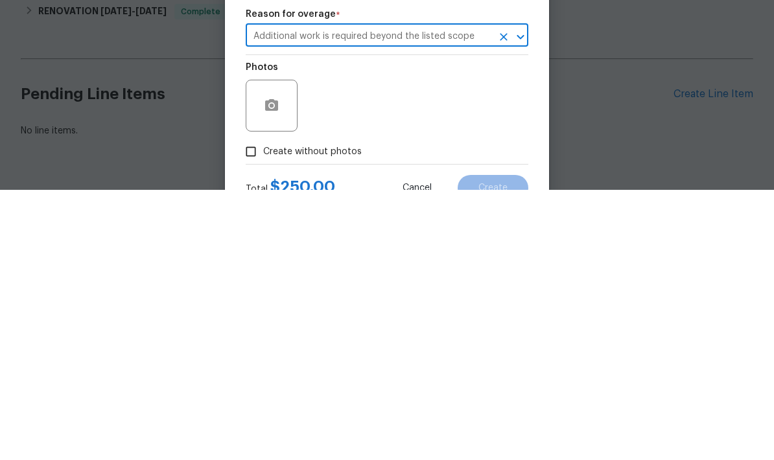
type input "Additional work is required beyond the listed scope"
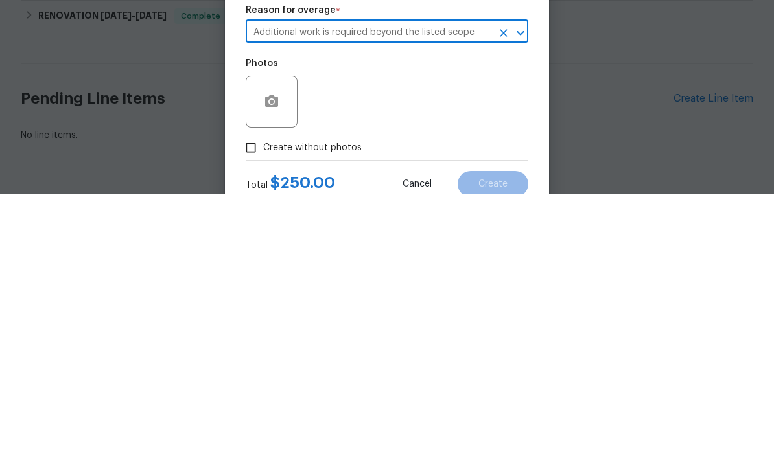
scroll to position [125, 0]
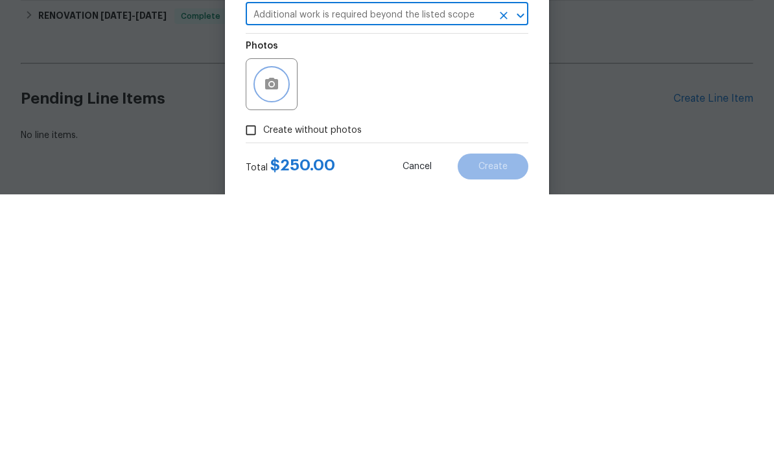
click at [272, 348] on circle "button" at bounding box center [272, 350] width 4 height 4
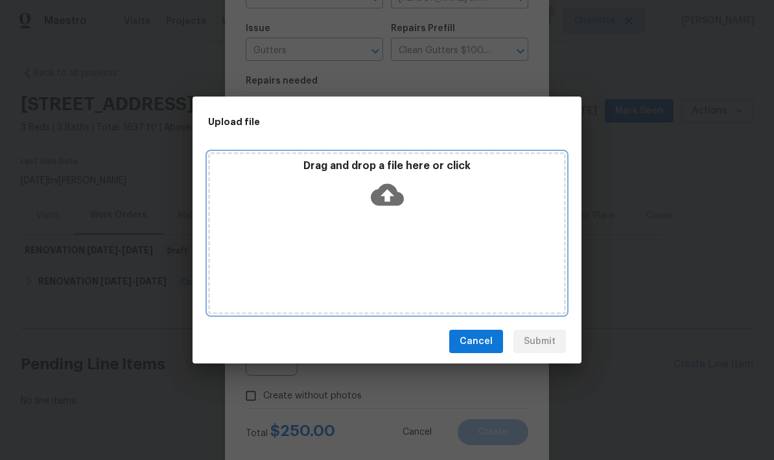
click at [398, 194] on icon at bounding box center [387, 195] width 33 height 22
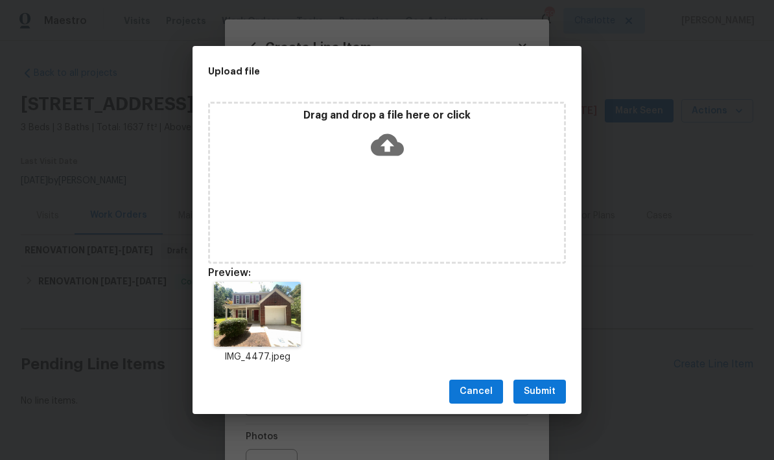
scroll to position [125, 0]
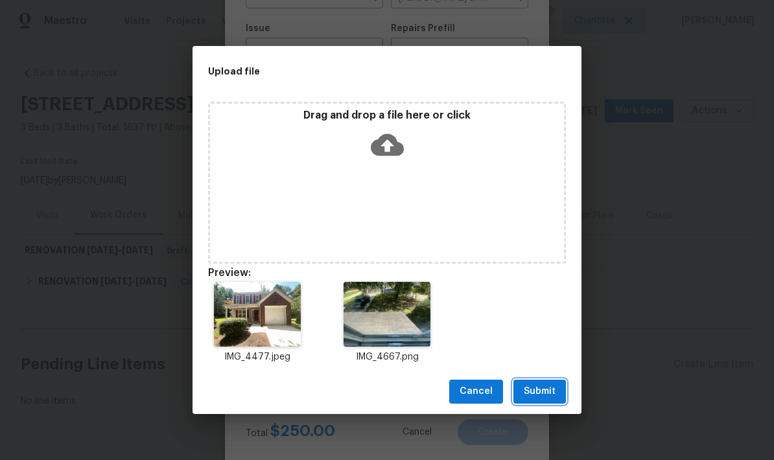
click at [549, 392] on span "Submit" at bounding box center [540, 392] width 32 height 16
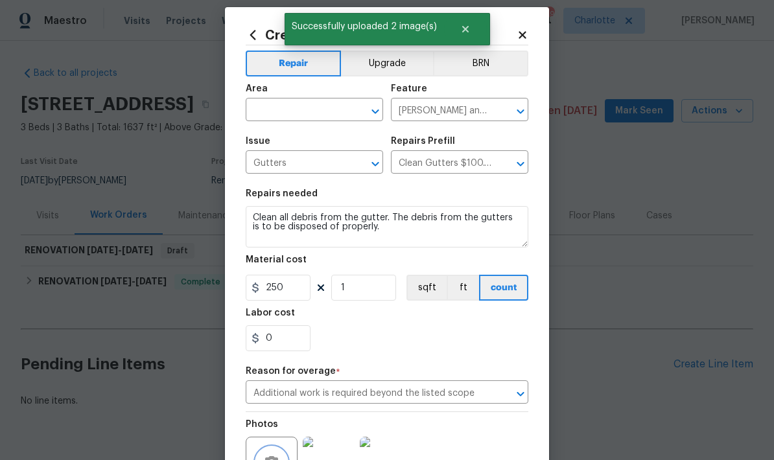
scroll to position [16, 0]
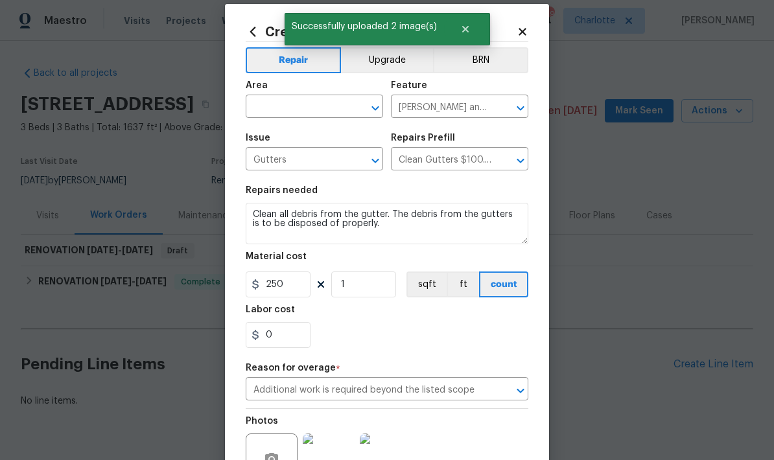
click at [340, 110] on input "text" at bounding box center [296, 108] width 101 height 20
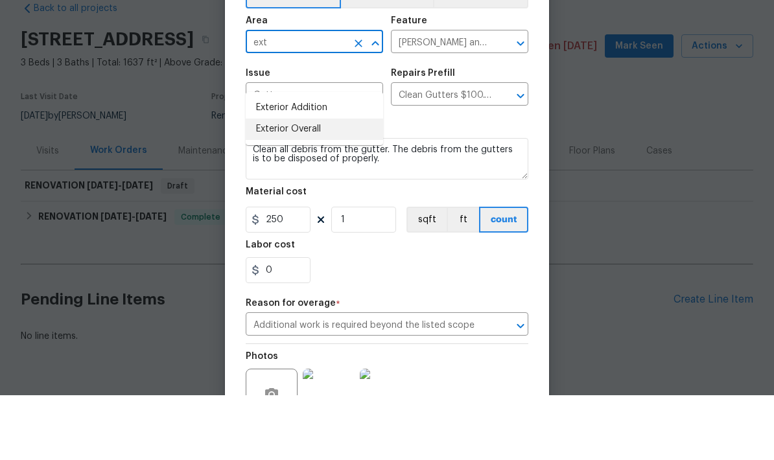
click at [340, 183] on li "Exterior Overall" at bounding box center [314, 193] width 137 height 21
type input "Exterior Overall"
click at [462, 186] on div "Repairs needed" at bounding box center [387, 194] width 283 height 17
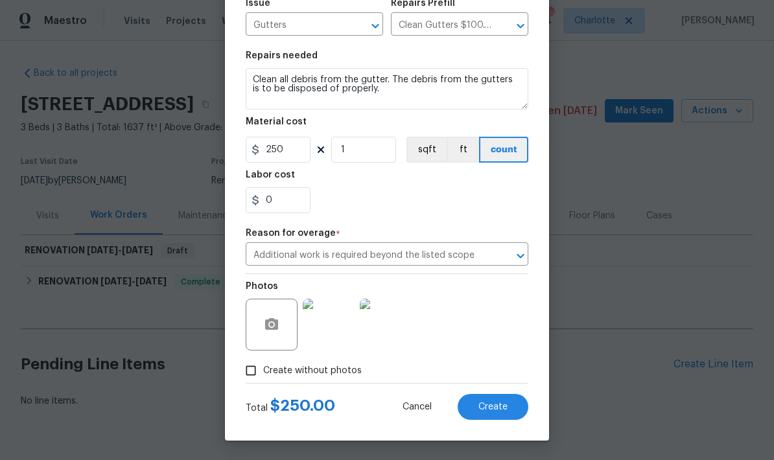
scroll to position [154, 0]
click at [491, 412] on span "Create" at bounding box center [492, 408] width 29 height 10
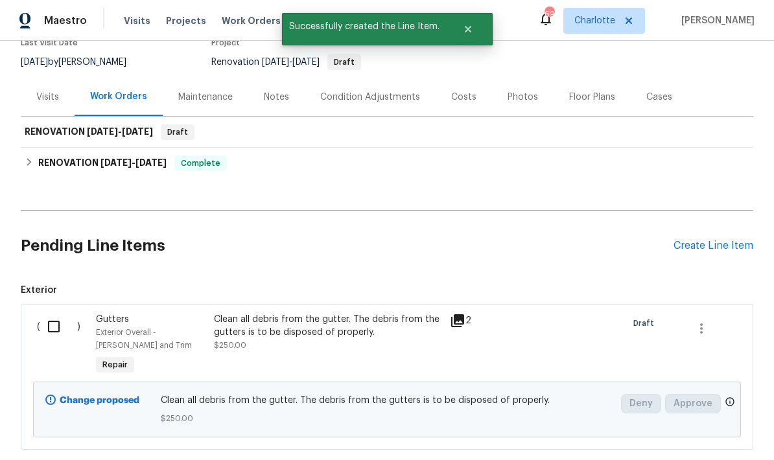
scroll to position [127, 0]
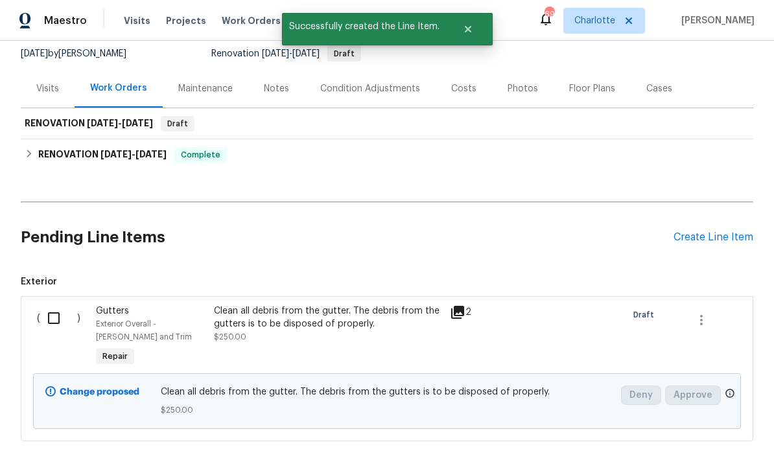
click at [702, 231] on div "Create Line Item" at bounding box center [714, 237] width 80 height 12
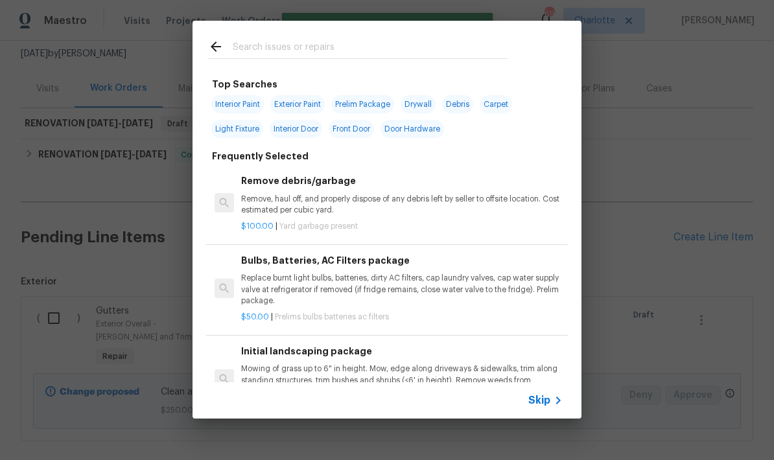
click at [368, 31] on div at bounding box center [358, 46] width 331 height 51
click at [377, 36] on div at bounding box center [358, 46] width 331 height 51
click at [319, 39] on input "text" at bounding box center [370, 48] width 275 height 19
type input "Pine"
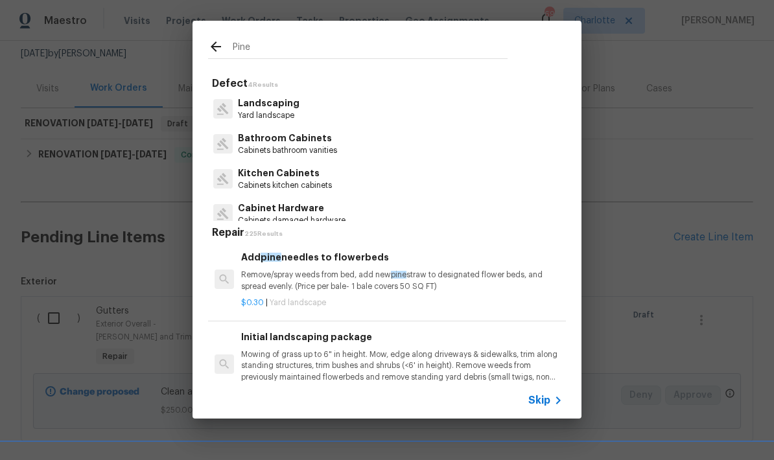
click at [414, 280] on p "Remove/spray weeds from bed, add new pine straw to designated flower beds, and …" at bounding box center [402, 281] width 322 height 22
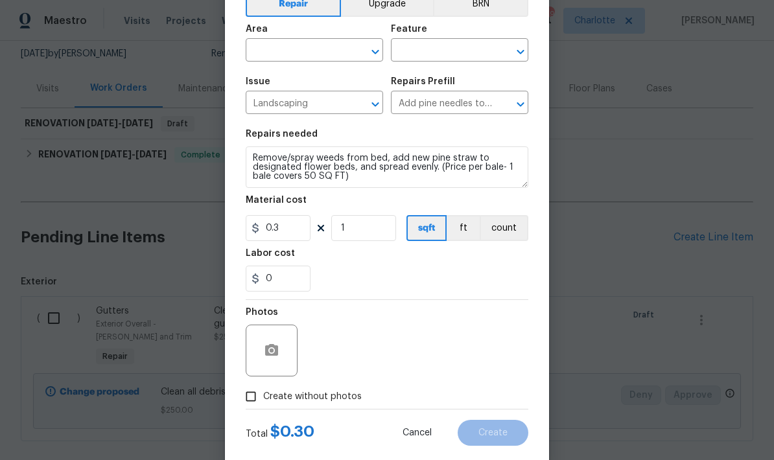
scroll to position [72, 0]
click at [369, 226] on input "1" at bounding box center [363, 228] width 65 height 26
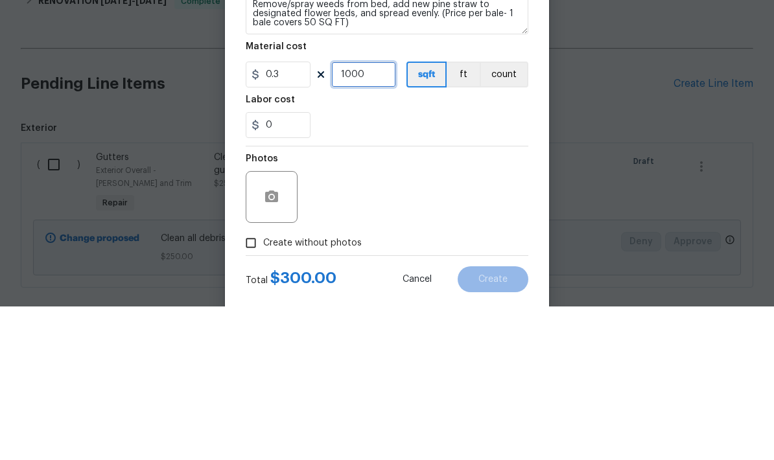
type input "1000"
click at [468, 266] on div "0" at bounding box center [387, 279] width 283 height 26
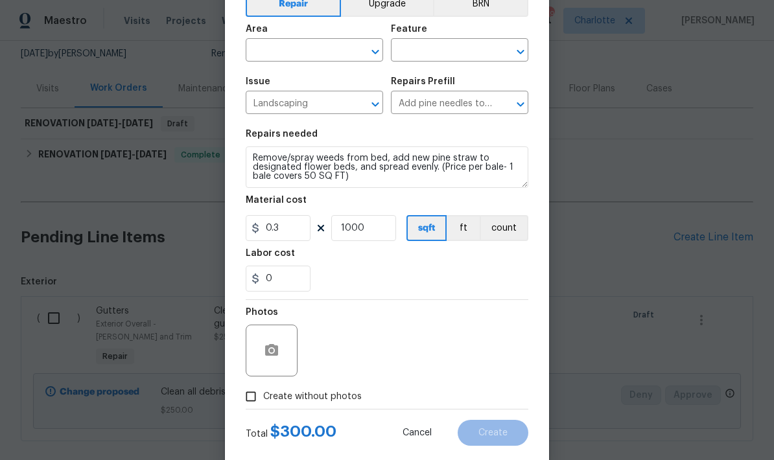
click at [253, 156] on textarea "Remove/spray weeds from bed, add new pine straw to designated flower beds, and …" at bounding box center [387, 167] width 283 height 41
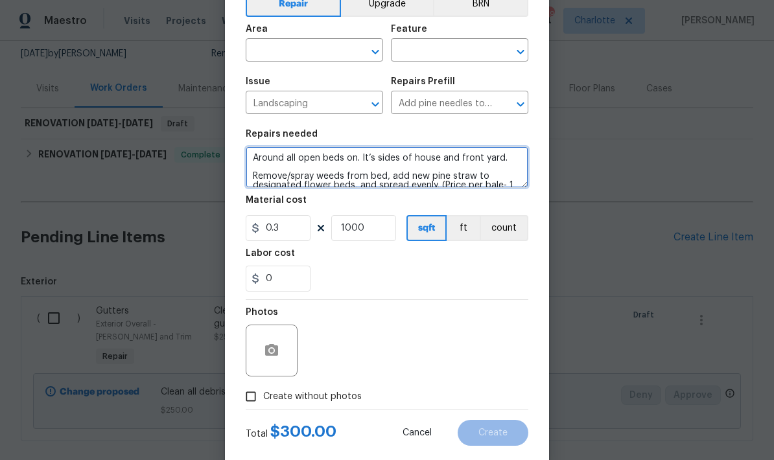
type textarea "Around all open beds on. It’s sides of house and front yard. Remove/spray weeds…"
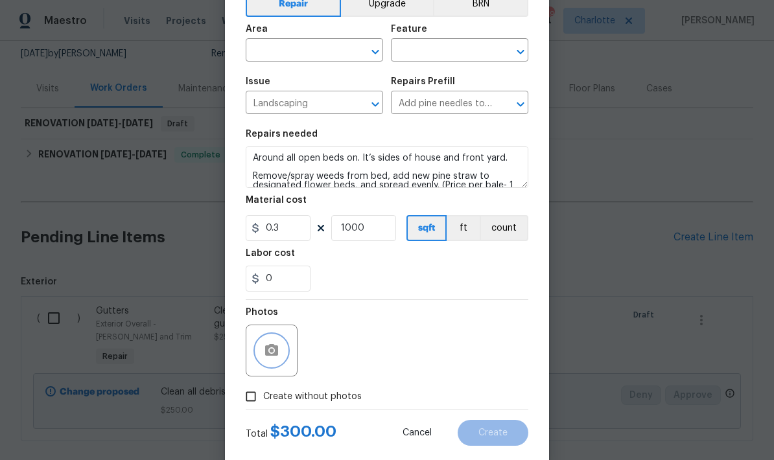
click at [264, 362] on button "button" at bounding box center [271, 350] width 31 height 31
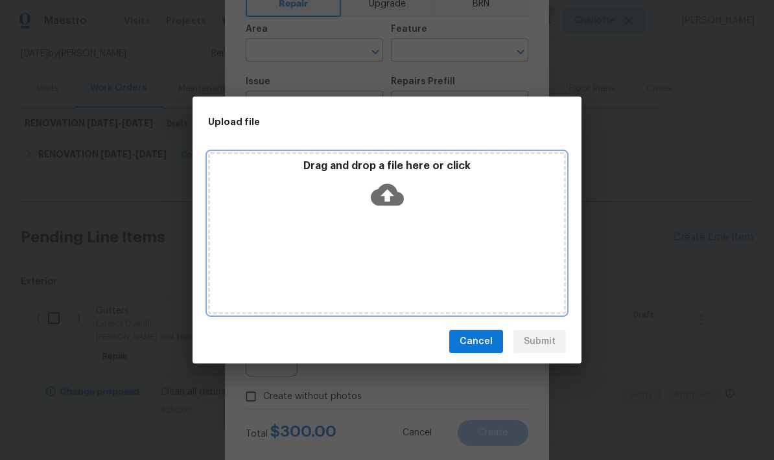
click at [382, 208] on icon at bounding box center [387, 194] width 33 height 33
click at [401, 192] on icon at bounding box center [387, 194] width 33 height 33
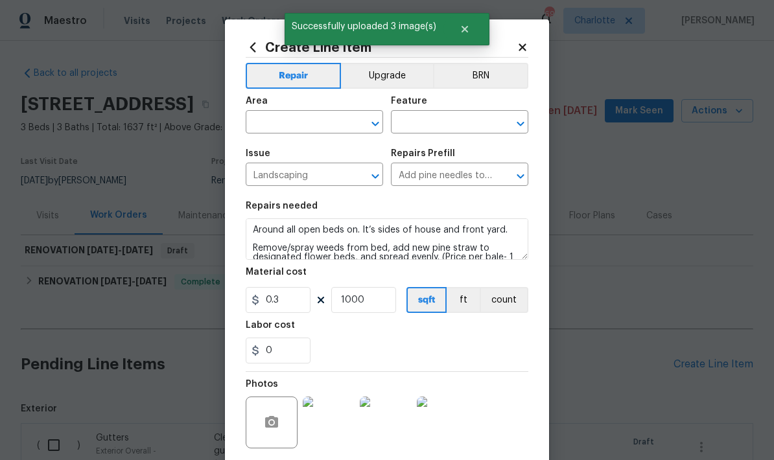
scroll to position [72, 0]
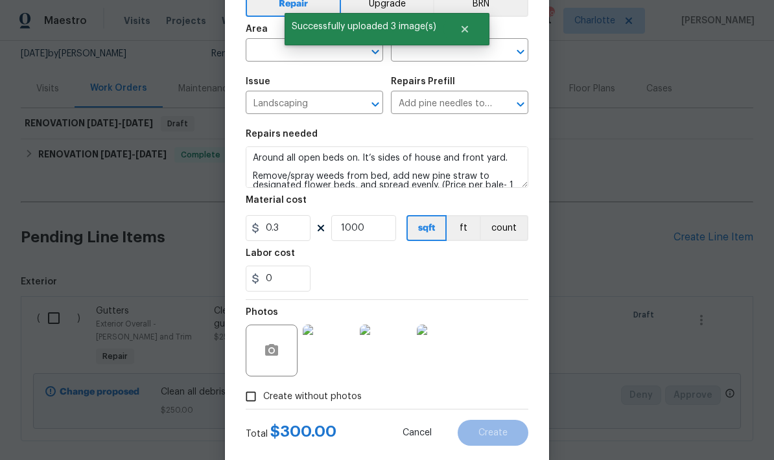
click at [336, 51] on input "text" at bounding box center [296, 51] width 101 height 20
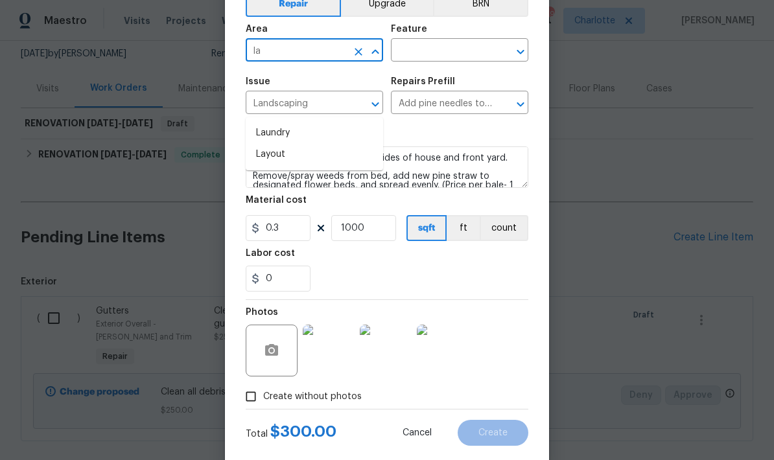
type input "l"
type input "c"
click at [342, 144] on li "Exterior Overall" at bounding box center [314, 154] width 137 height 21
type input "Exterior Overall"
click at [449, 51] on input "text" at bounding box center [441, 51] width 101 height 20
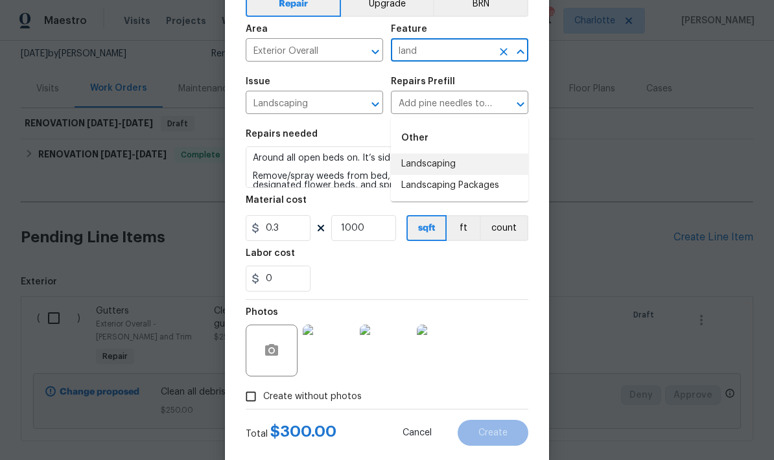
click at [443, 154] on li "Landscaping" at bounding box center [459, 164] width 137 height 21
type input "Landscaping"
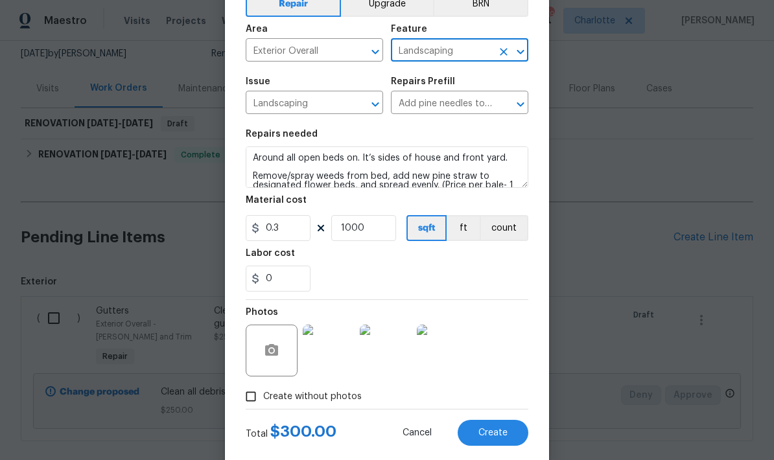
click at [475, 140] on div "Repairs needed" at bounding box center [387, 138] width 283 height 17
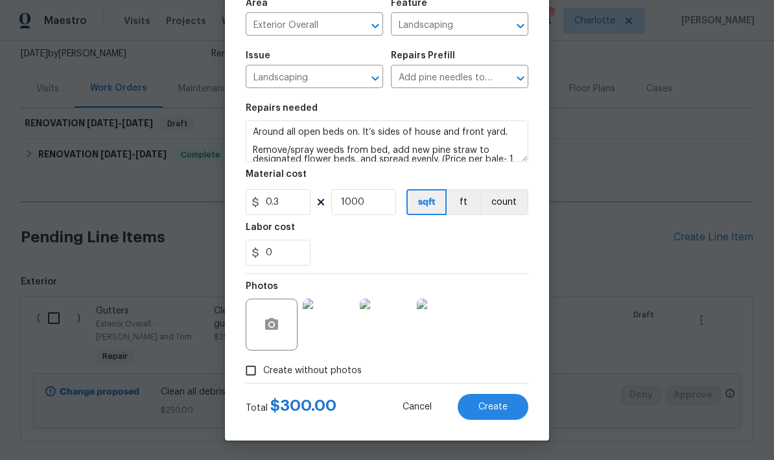
scroll to position [100, 0]
click at [498, 409] on span "Create" at bounding box center [492, 408] width 29 height 10
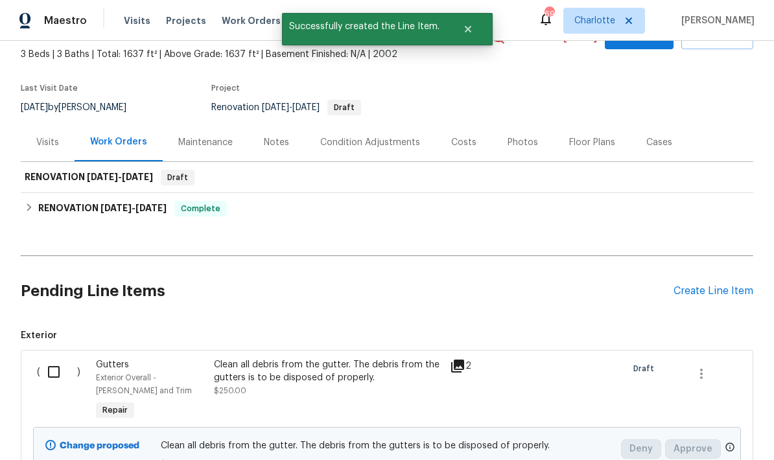
scroll to position [74, 0]
click at [716, 285] on div "Create Line Item" at bounding box center [714, 291] width 80 height 12
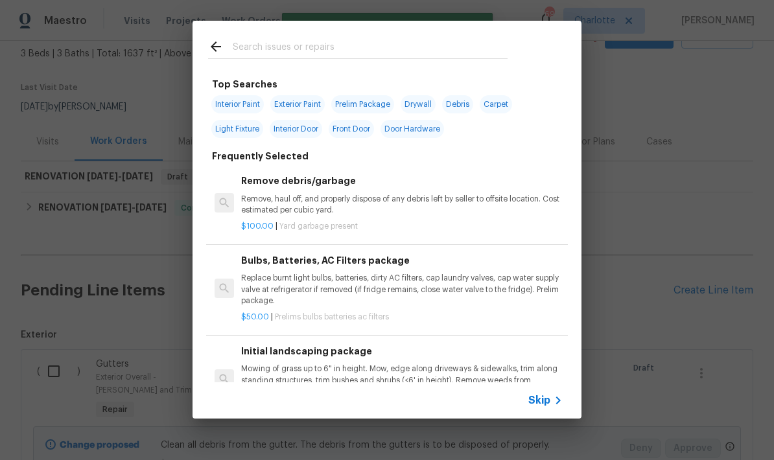
click at [462, 35] on div at bounding box center [358, 46] width 331 height 51
click at [383, 47] on input "text" at bounding box center [370, 48] width 275 height 19
type input "Seed"
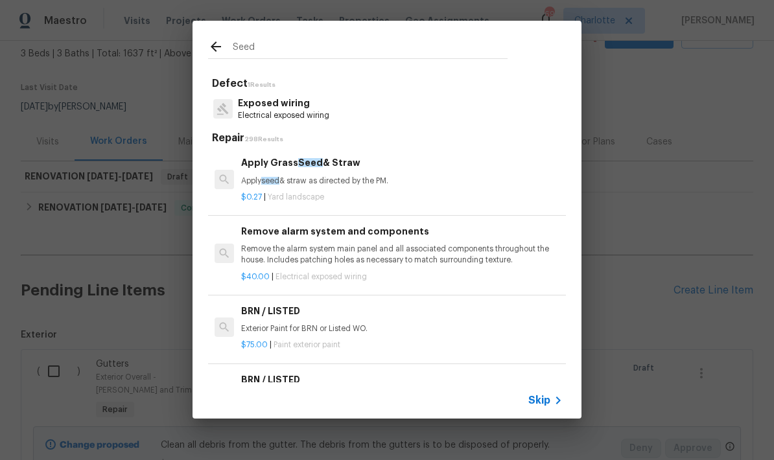
scroll to position [0, 0]
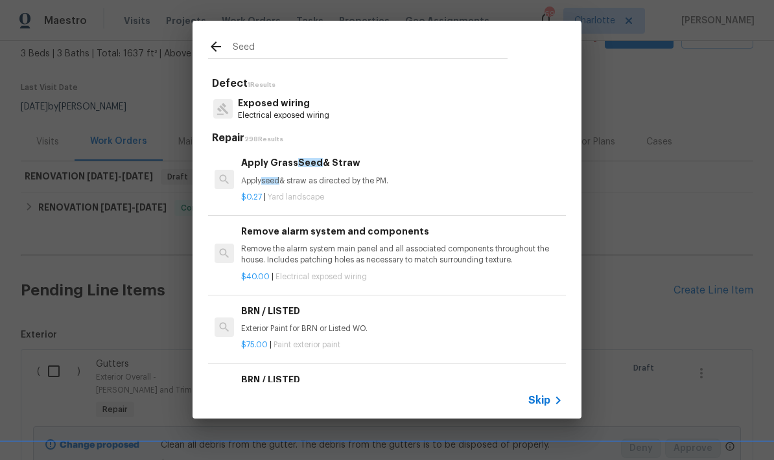
click at [426, 183] on p "Apply seed & straw as directed by the PM." at bounding box center [402, 181] width 322 height 11
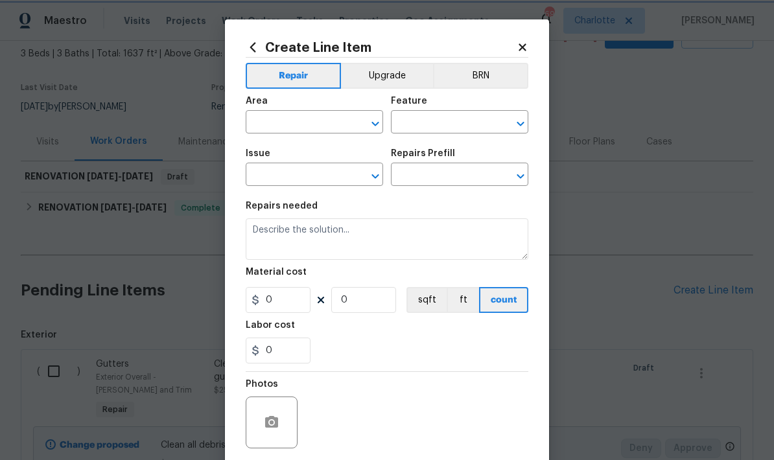
type input "Landscaping"
type textarea "Apply seed & straw as directed by the PM."
type input "1"
type input "Apply Grass Seed & Straw $0.27"
type input "0.27"
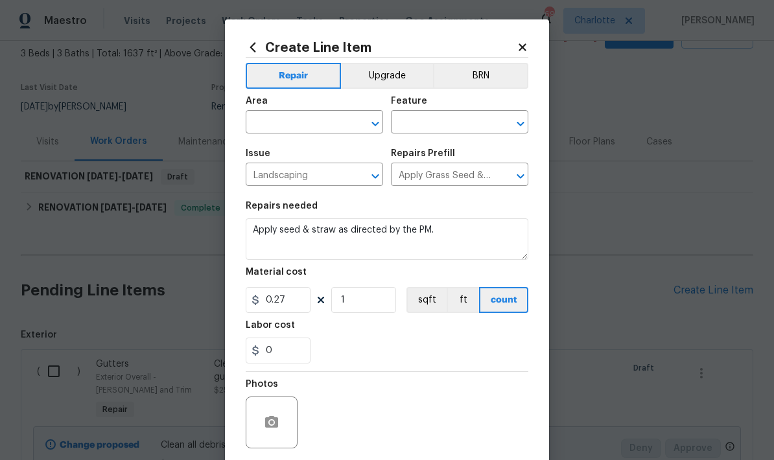
click at [342, 119] on input "text" at bounding box center [296, 123] width 101 height 20
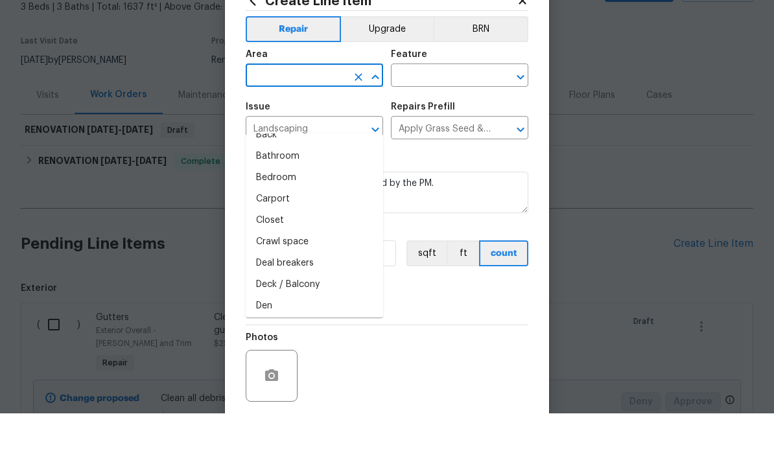
scroll to position [55, 0]
click at [366, 115] on button "Clear" at bounding box center [358, 124] width 18 height 18
click at [320, 173] on li "Back" at bounding box center [314, 183] width 137 height 21
type input "Back"
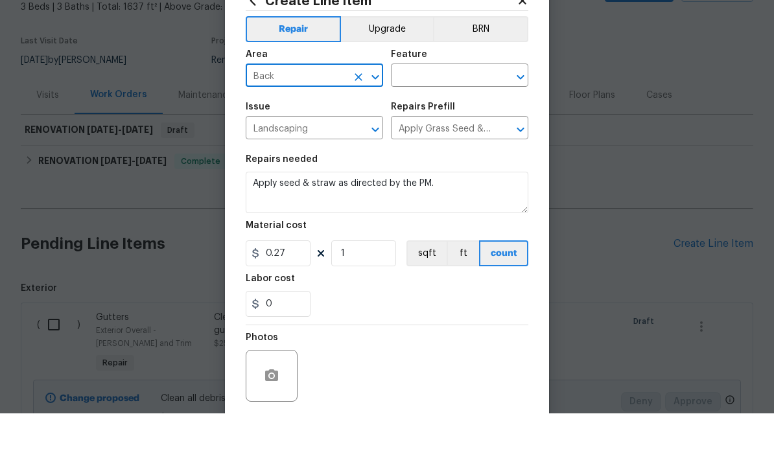
click at [473, 113] on input "text" at bounding box center [441, 123] width 101 height 20
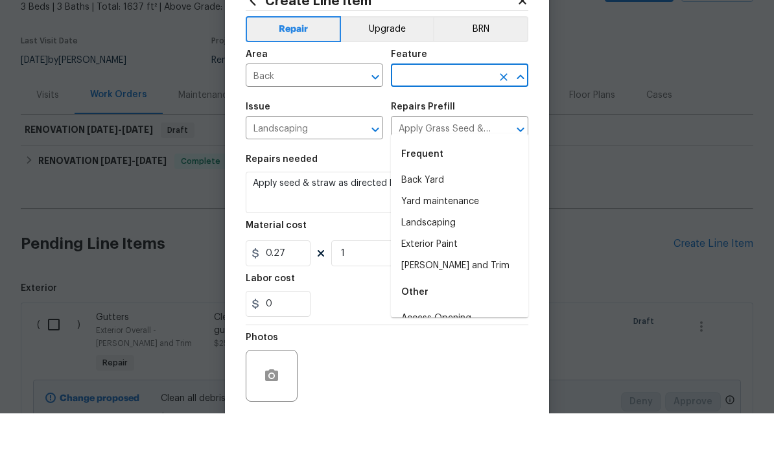
click at [445, 217] on li "Back Yard" at bounding box center [459, 227] width 137 height 21
type input "Back Yard"
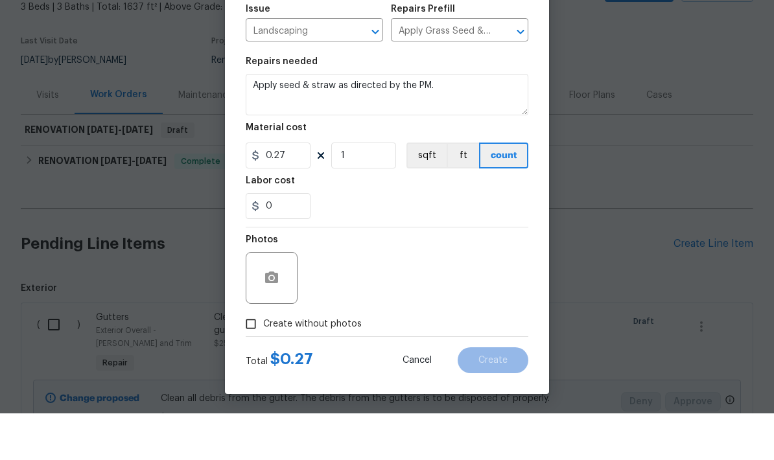
scroll to position [100, 0]
click at [468, 121] on textarea "Apply seed & straw as directed by the PM." at bounding box center [387, 141] width 283 height 41
click at [250, 121] on textarea "Apply seed & straw as directed by the PM." at bounding box center [387, 141] width 283 height 41
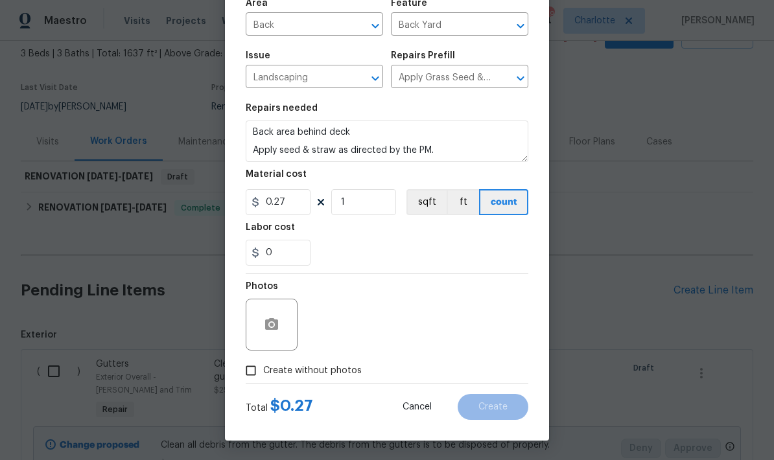
scroll to position [89, 0]
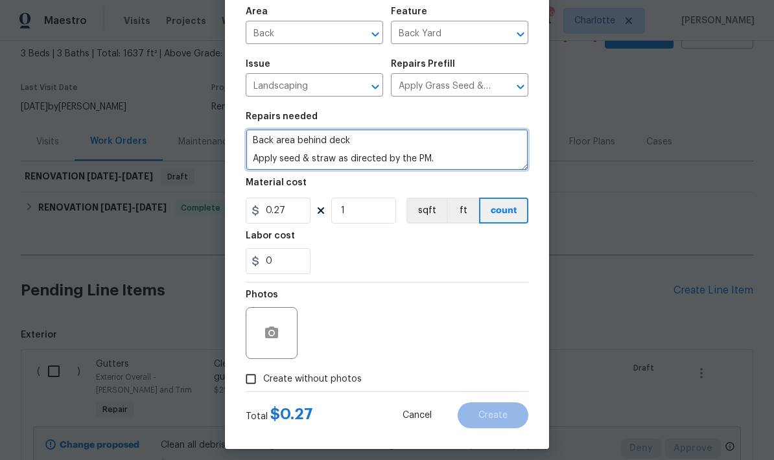
click at [401, 140] on textarea "Back area behind deck Apply seed & straw as directed by the PM." at bounding box center [387, 149] width 283 height 41
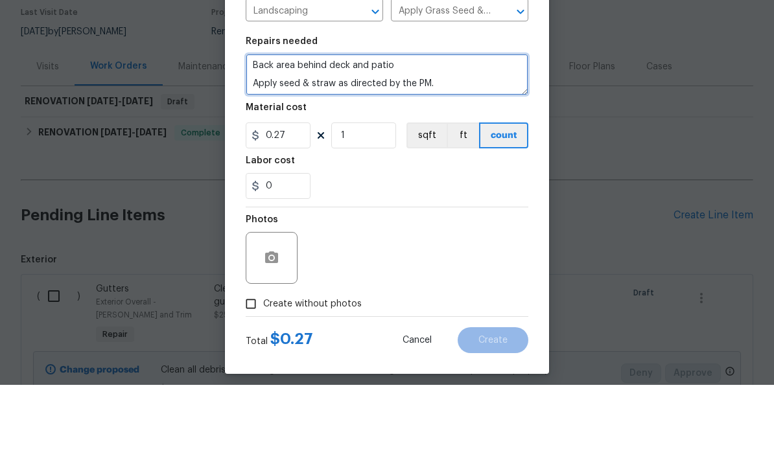
type textarea "Back area behind deck and patio Apply seed & straw as directed by the PM."
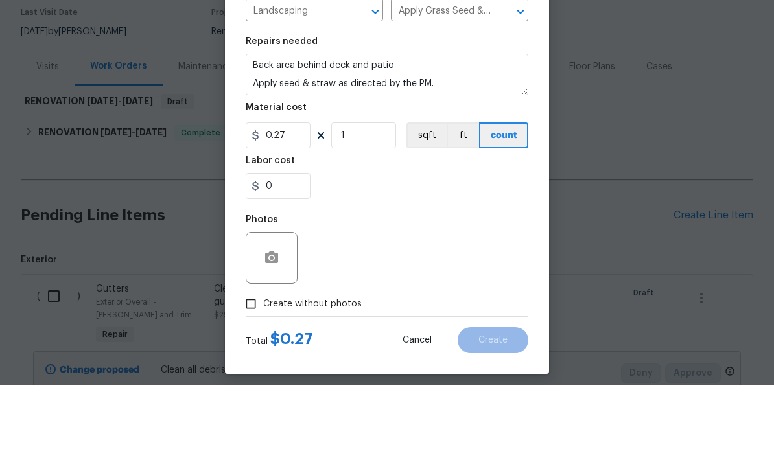
click at [500, 178] on div "Material cost" at bounding box center [387, 186] width 283 height 17
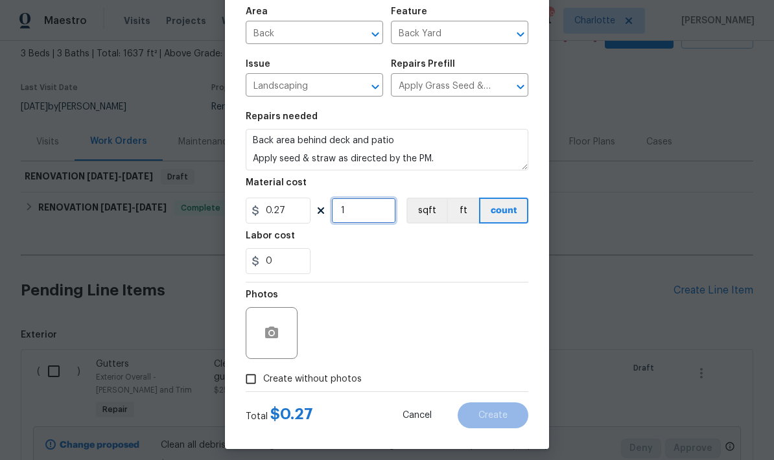
click at [369, 219] on input "1" at bounding box center [363, 211] width 65 height 26
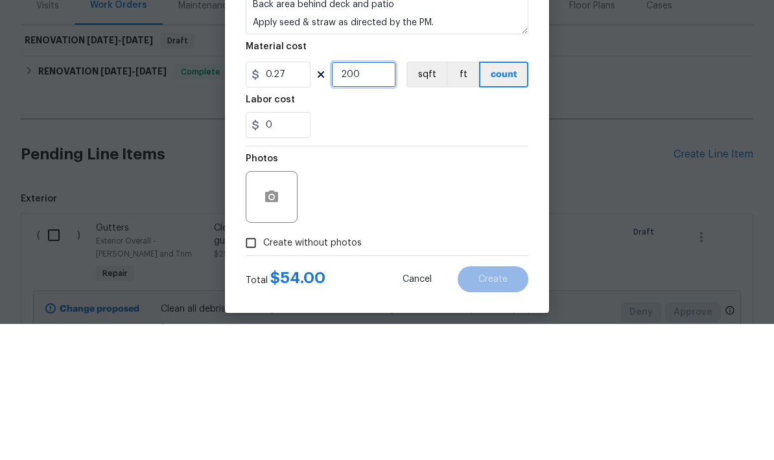
type input "200"
click at [490, 248] on div "0" at bounding box center [387, 261] width 283 height 26
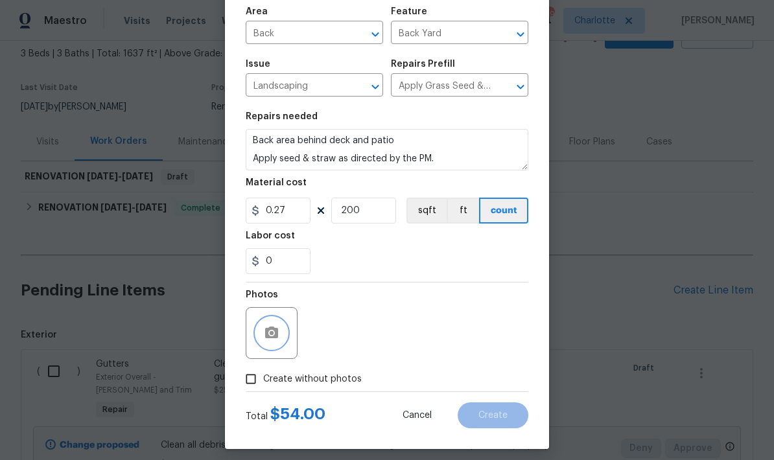
click at [279, 341] on icon "button" at bounding box center [272, 333] width 16 height 16
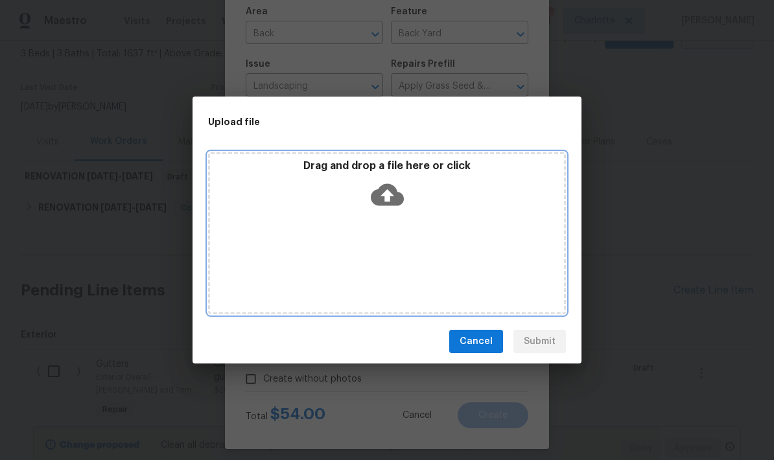
click at [382, 194] on icon at bounding box center [387, 195] width 33 height 22
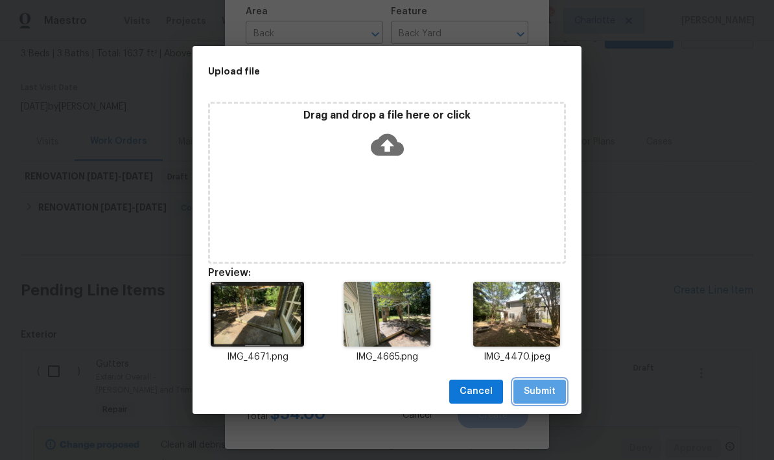
click at [549, 386] on span "Submit" at bounding box center [540, 392] width 32 height 16
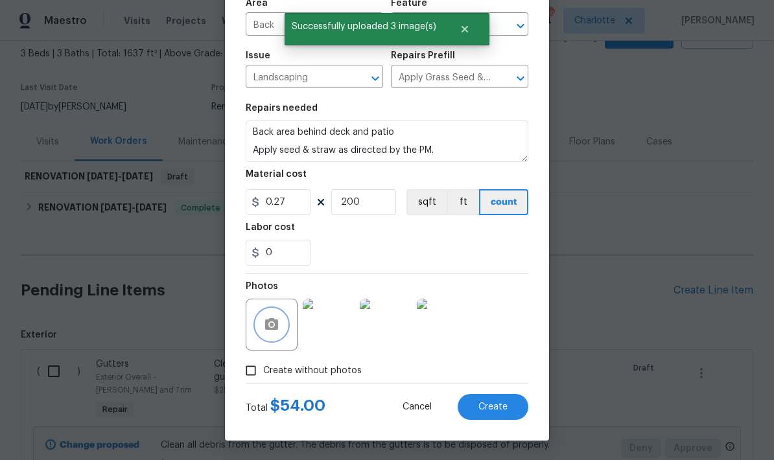
scroll to position [100, 0]
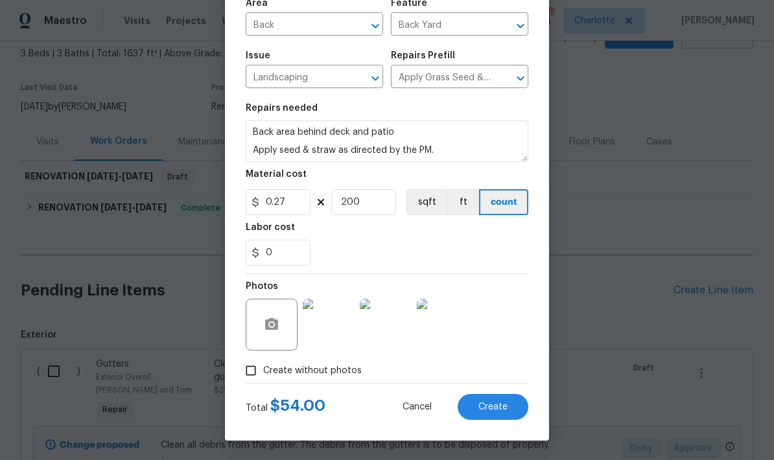
click at [498, 410] on span "Create" at bounding box center [492, 408] width 29 height 10
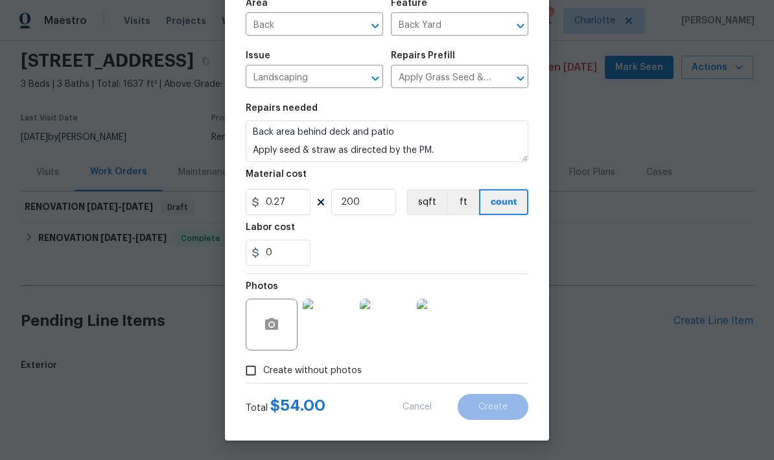
type input "0"
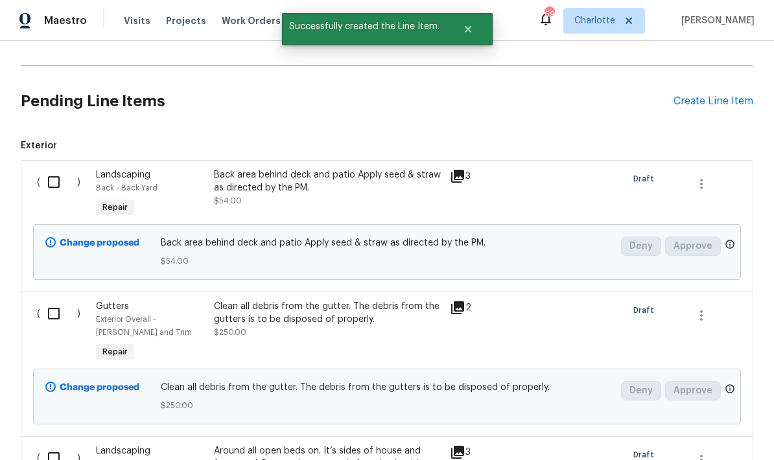
scroll to position [263, 0]
click at [53, 169] on input "checkbox" at bounding box center [58, 182] width 37 height 27
checkbox input "true"
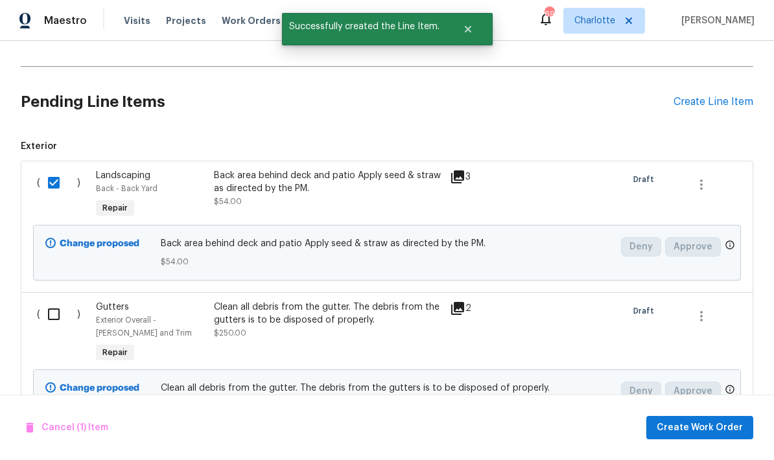
click at [57, 301] on input "checkbox" at bounding box center [58, 314] width 37 height 27
checkbox input "true"
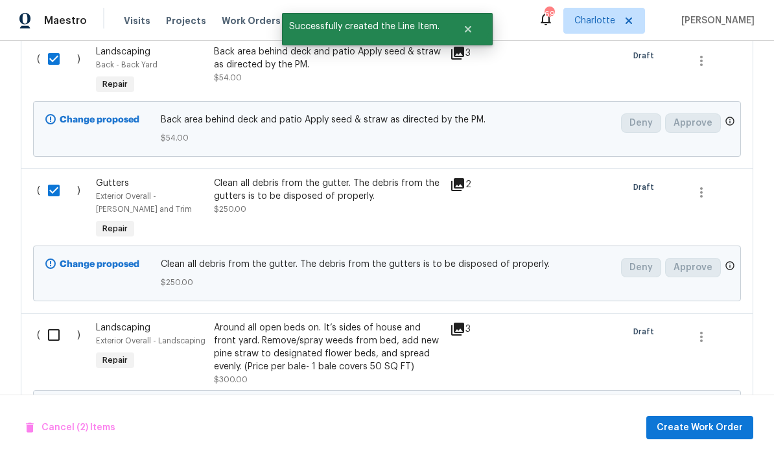
scroll to position [411, 0]
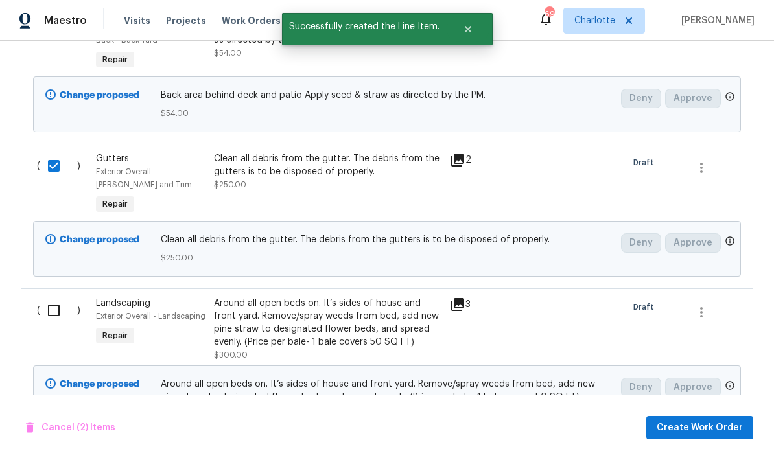
click at [43, 297] on input "checkbox" at bounding box center [58, 310] width 37 height 27
checkbox input "true"
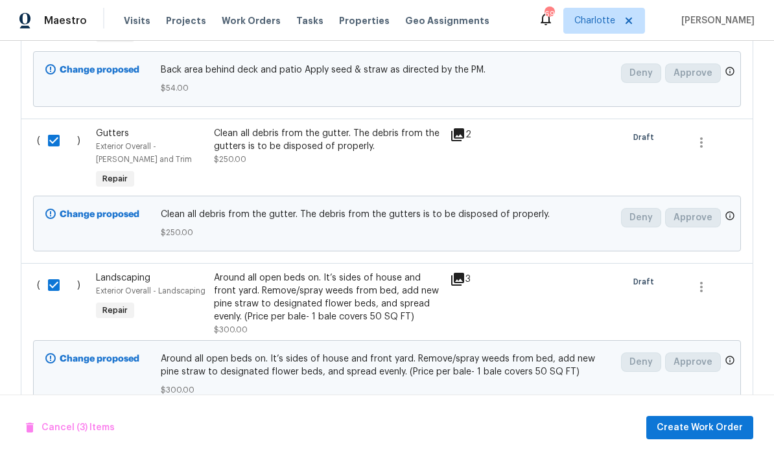
scroll to position [436, 0]
click at [700, 425] on span "Create Work Order" at bounding box center [700, 428] width 86 height 16
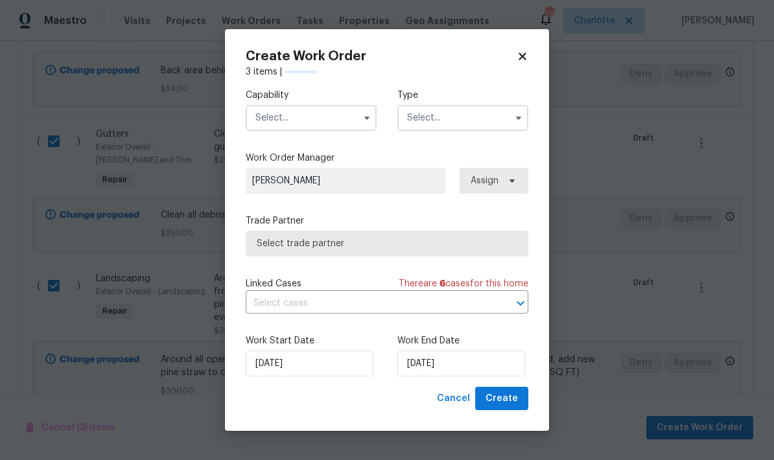
checkbox input "false"
click at [432, 371] on input "[DATE]" at bounding box center [461, 364] width 128 height 26
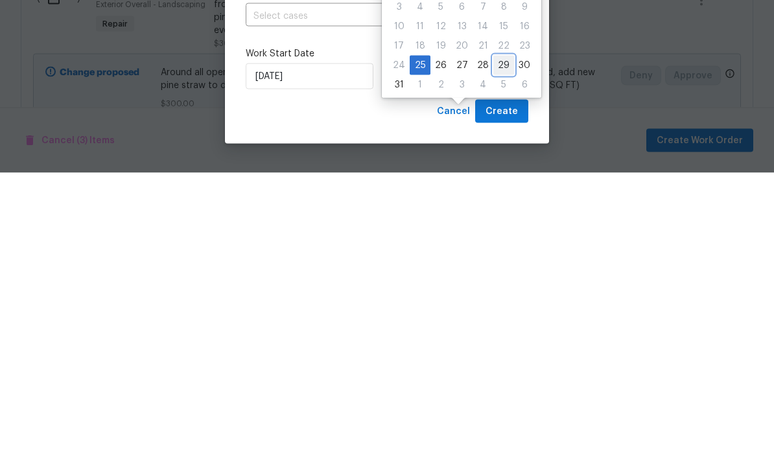
click at [499, 344] on div "29" at bounding box center [503, 353] width 21 height 18
type input "[DATE]"
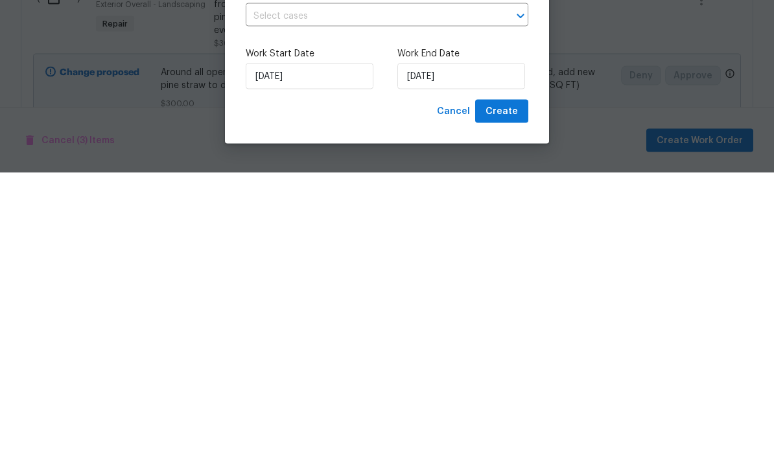
scroll to position [52, 0]
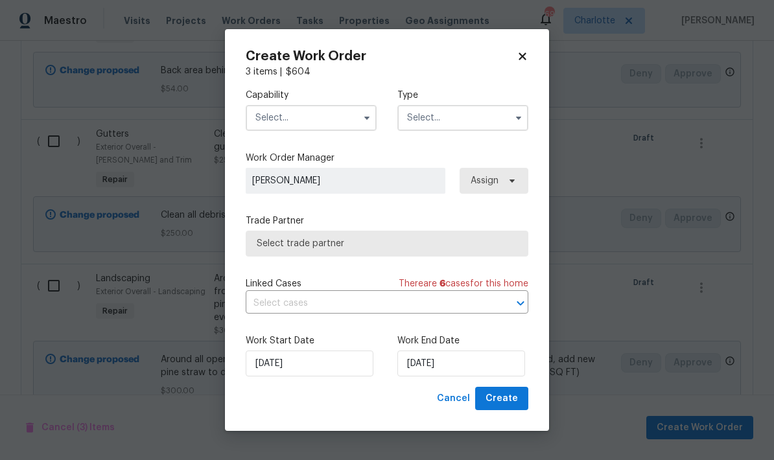
click at [338, 129] on input "text" at bounding box center [311, 118] width 131 height 26
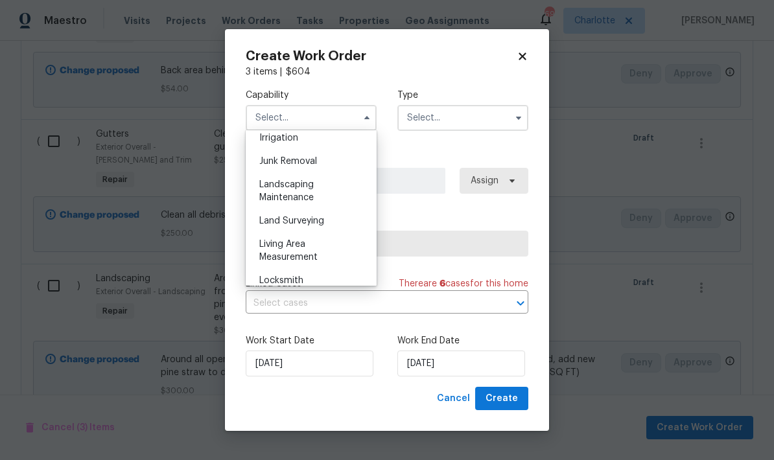
scroll to position [830, 0]
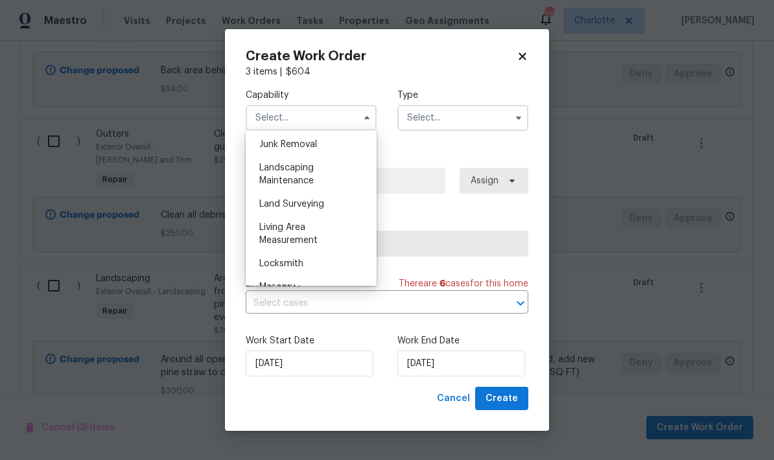
click at [333, 176] on div "Landscaping Maintenance" at bounding box center [311, 174] width 124 height 36
type input "Landscaping Maintenance"
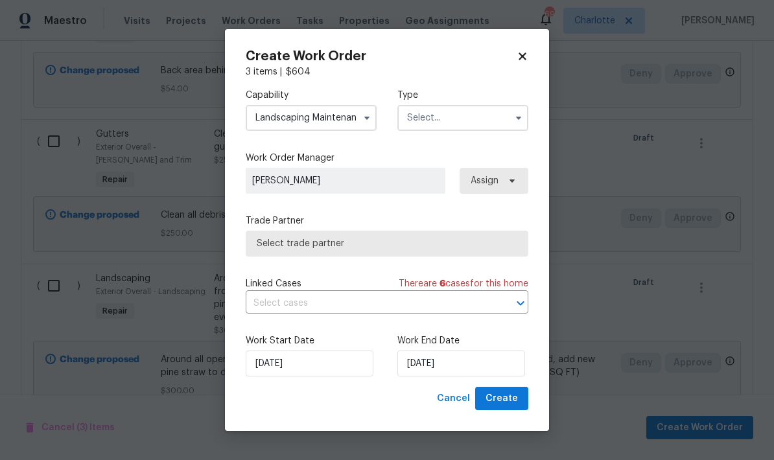
click at [453, 124] on input "text" at bounding box center [462, 118] width 131 height 26
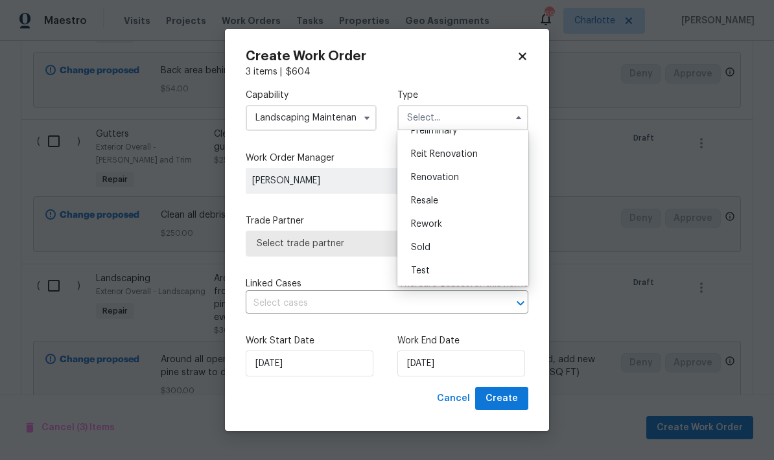
scroll to position [294, 0]
click at [467, 179] on div "Renovation" at bounding box center [463, 177] width 124 height 23
type input "Renovation"
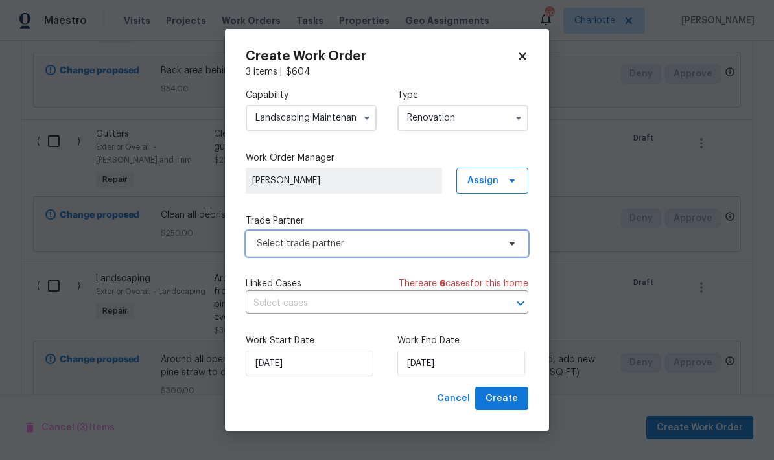
click at [490, 242] on span "Select trade partner" at bounding box center [378, 243] width 242 height 13
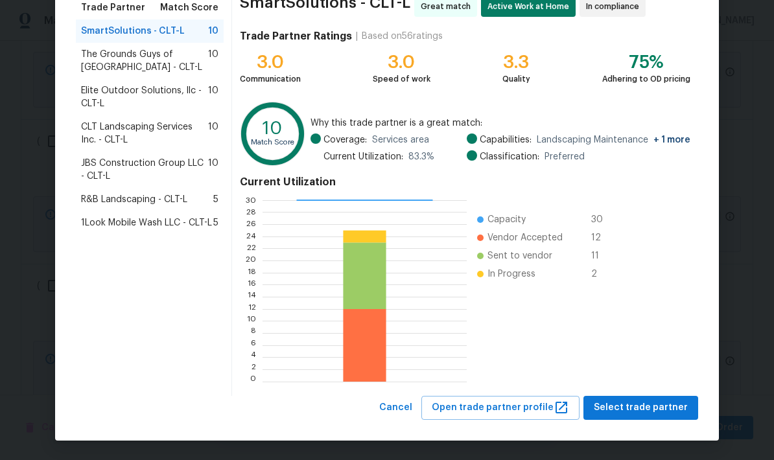
scroll to position [111, 0]
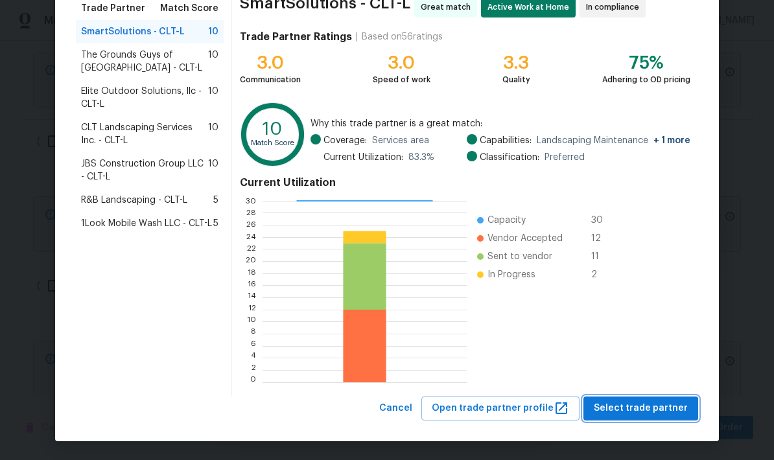
click at [665, 405] on span "Select trade partner" at bounding box center [641, 409] width 94 height 16
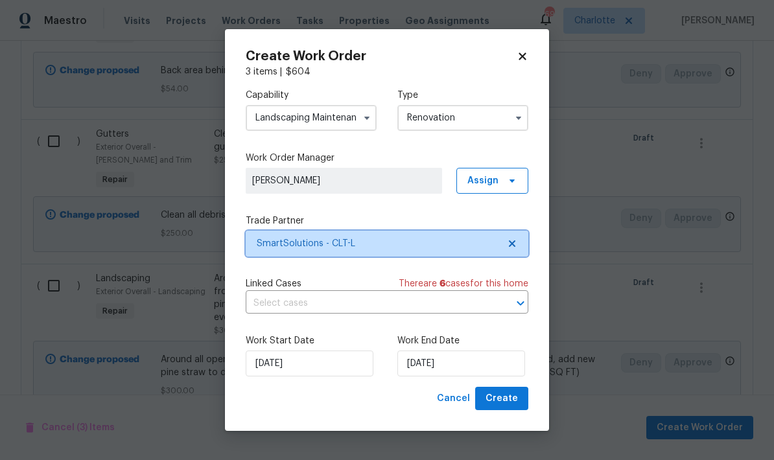
scroll to position [0, 0]
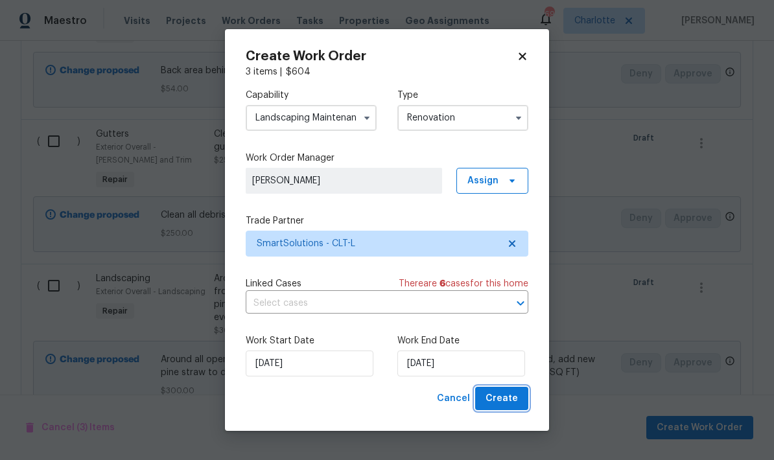
click at [515, 399] on span "Create" at bounding box center [502, 399] width 32 height 16
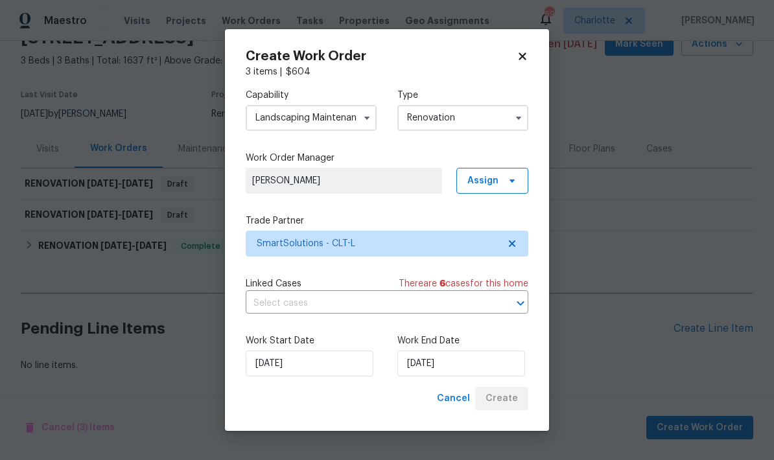
scroll to position [14, 0]
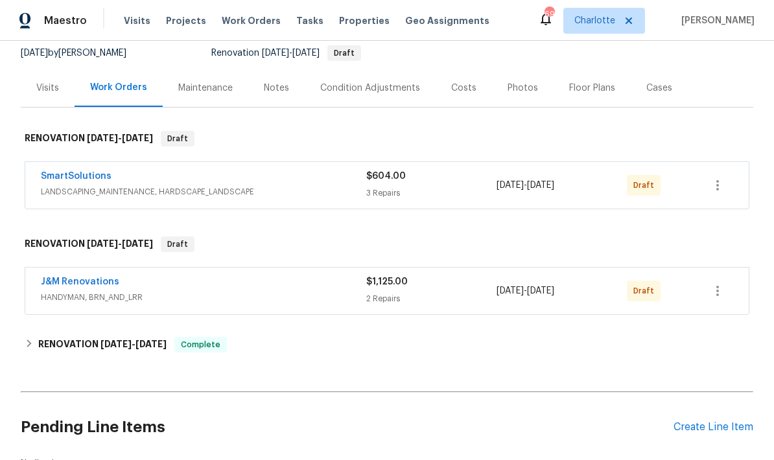
scroll to position [137, 0]
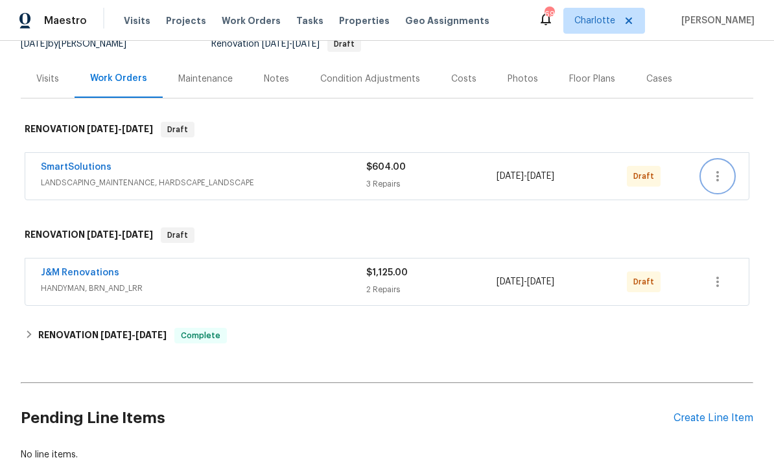
click at [717, 179] on icon "button" at bounding box center [718, 177] width 16 height 16
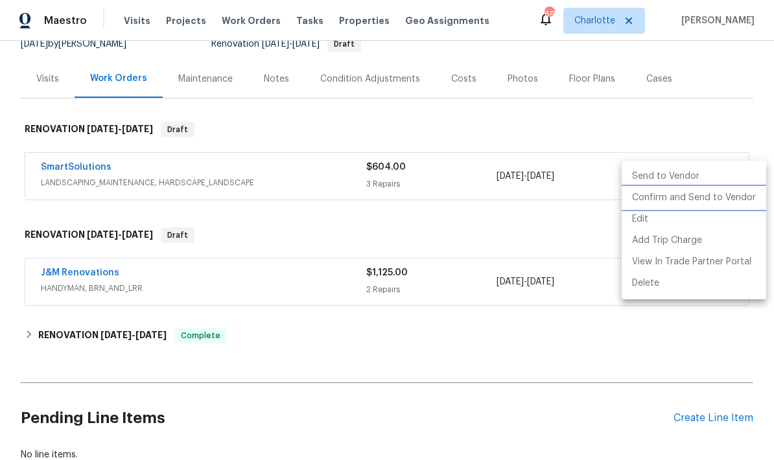
click at [709, 200] on li "Confirm and Send to Vendor" at bounding box center [694, 197] width 145 height 21
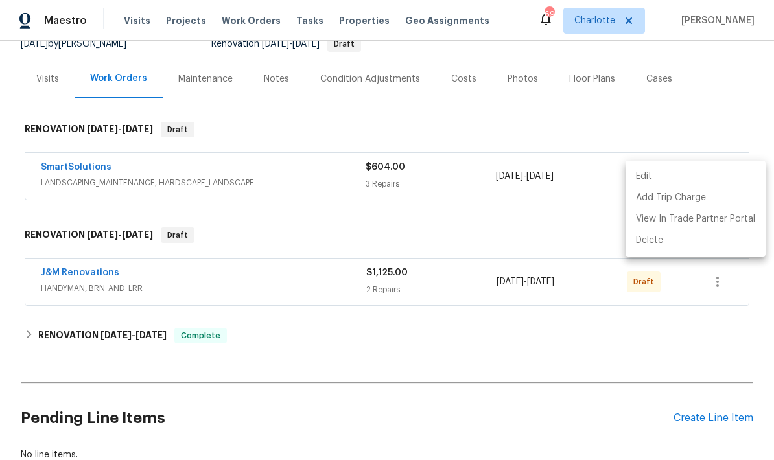
click at [719, 285] on div at bounding box center [387, 230] width 774 height 460
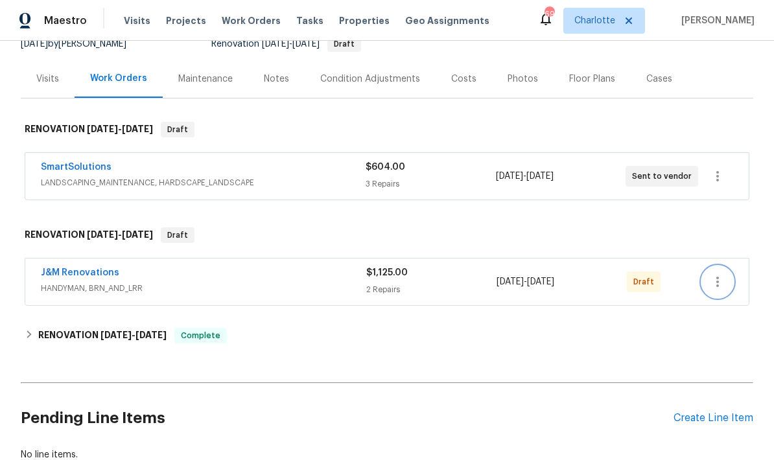
click at [721, 292] on button "button" at bounding box center [717, 281] width 31 height 31
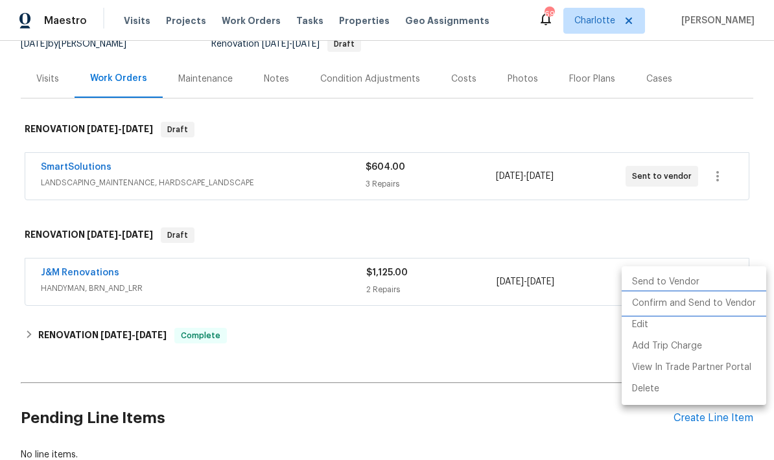
click at [707, 305] on li "Confirm and Send to Vendor" at bounding box center [694, 303] width 145 height 21
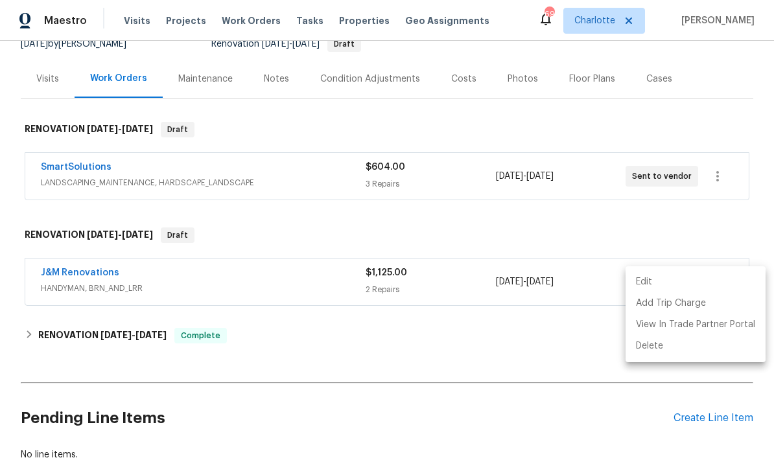
click at [679, 222] on div at bounding box center [387, 230] width 774 height 460
